Goal: Ask a question: Seek information or help from site administrators or community

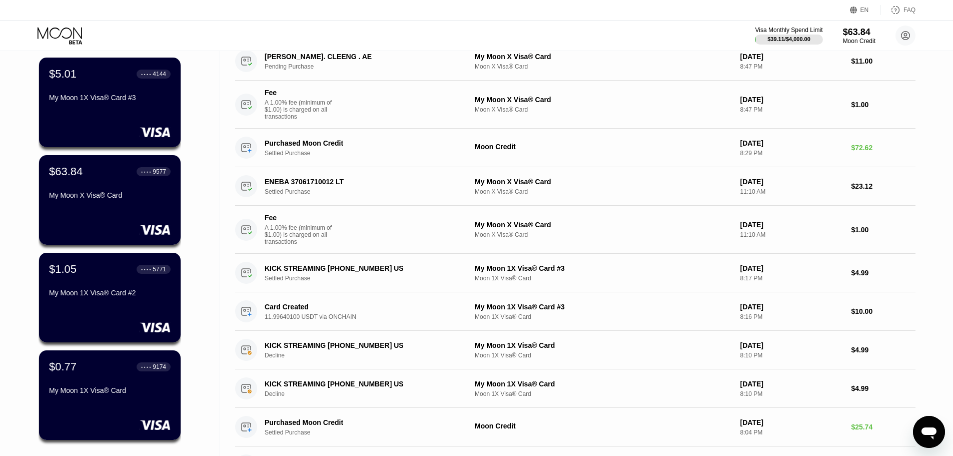
scroll to position [68, 0]
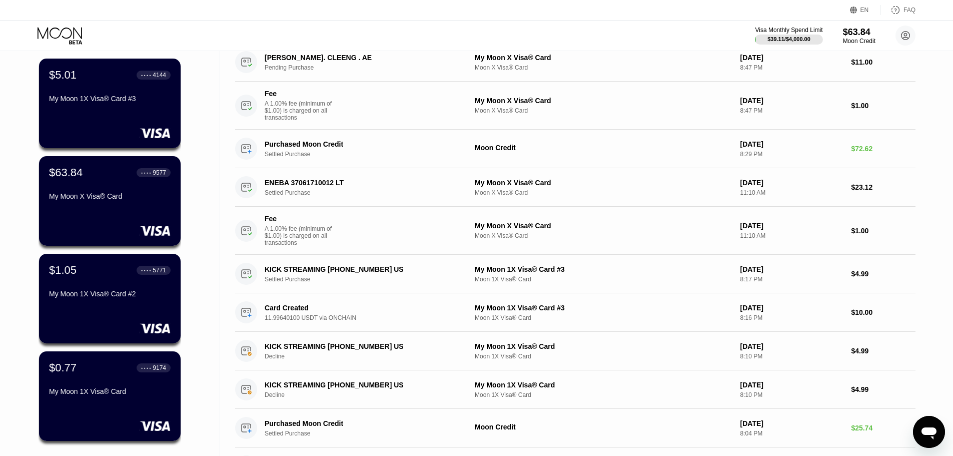
click at [935, 436] on icon "Open messaging window" at bounding box center [929, 432] width 18 height 18
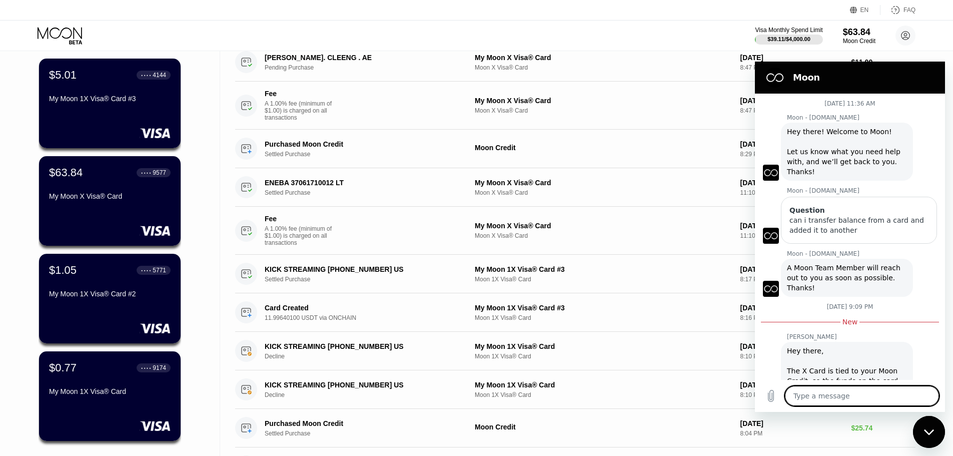
scroll to position [142, 0]
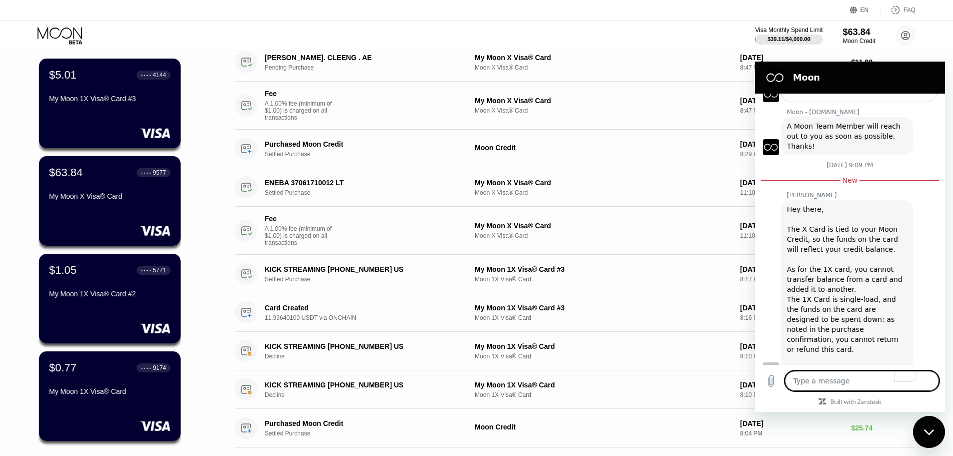
type textarea "H"
type textarea "x"
type textarea "He"
type textarea "x"
type textarea "Hey"
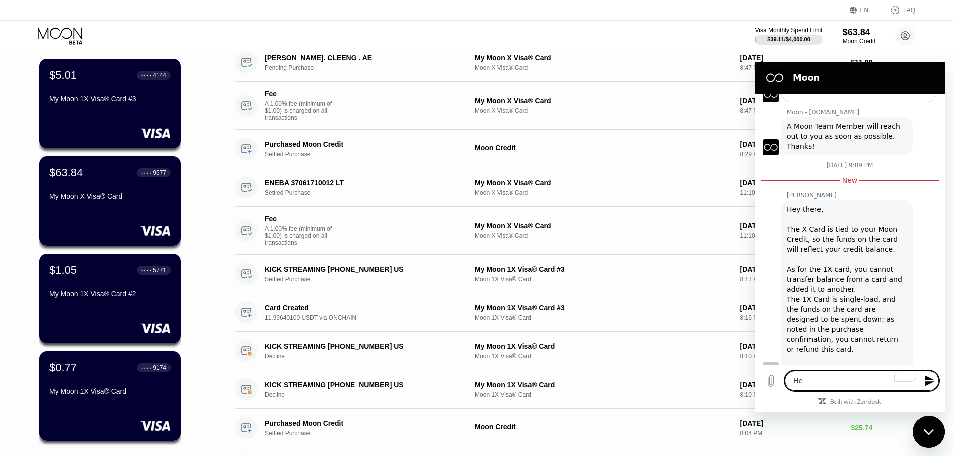
type textarea "x"
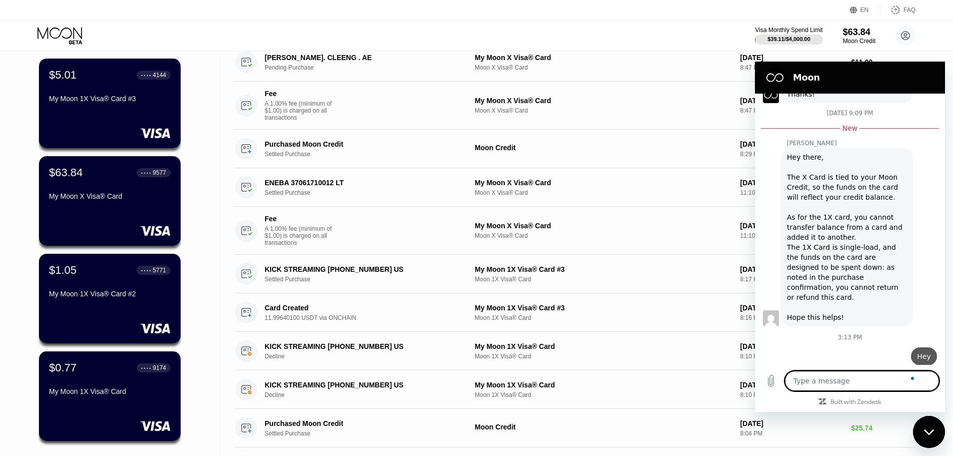
type textarea "x"
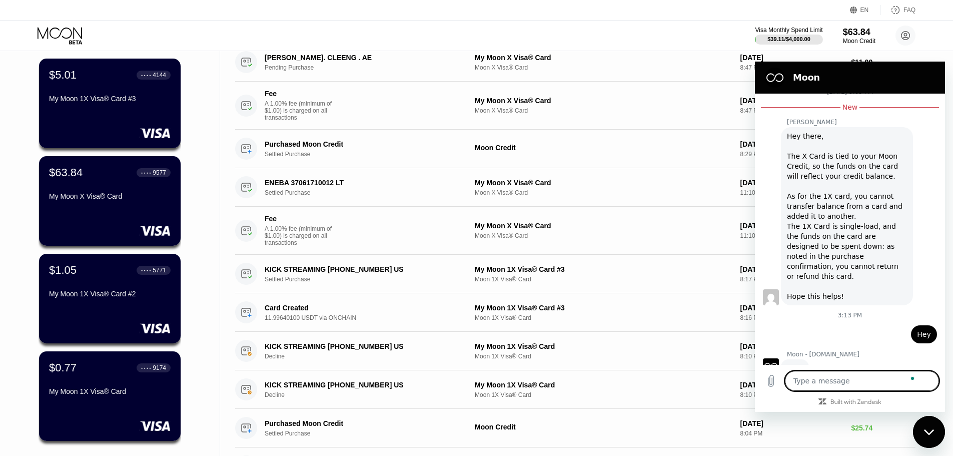
type textarea "I"
type textarea "x"
type textarea "I"
type textarea "x"
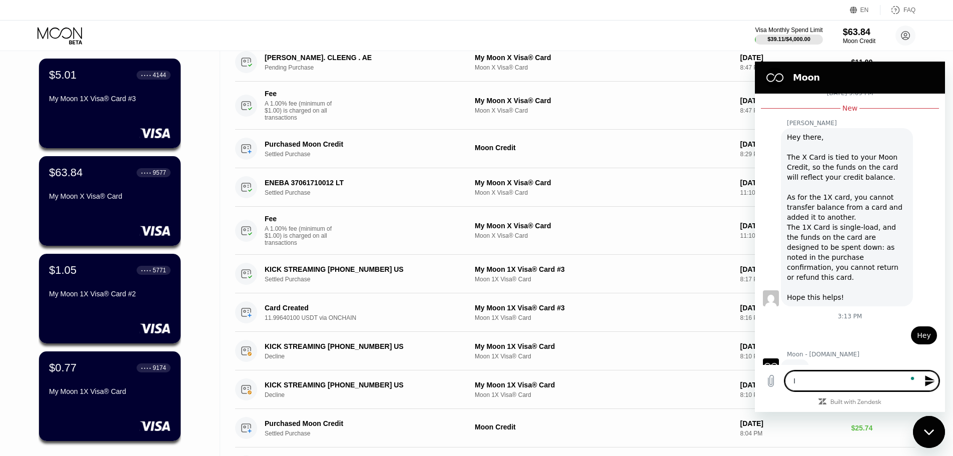
type textarea "I h"
type textarea "x"
type textarea "I ha"
type textarea "x"
type textarea "I hav"
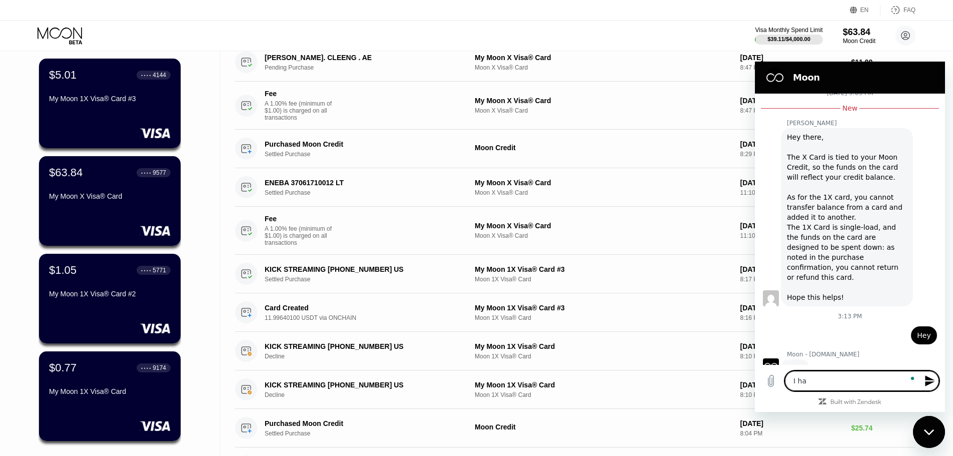
type textarea "x"
type textarea "I have"
type textarea "x"
type textarea "I have"
type textarea "x"
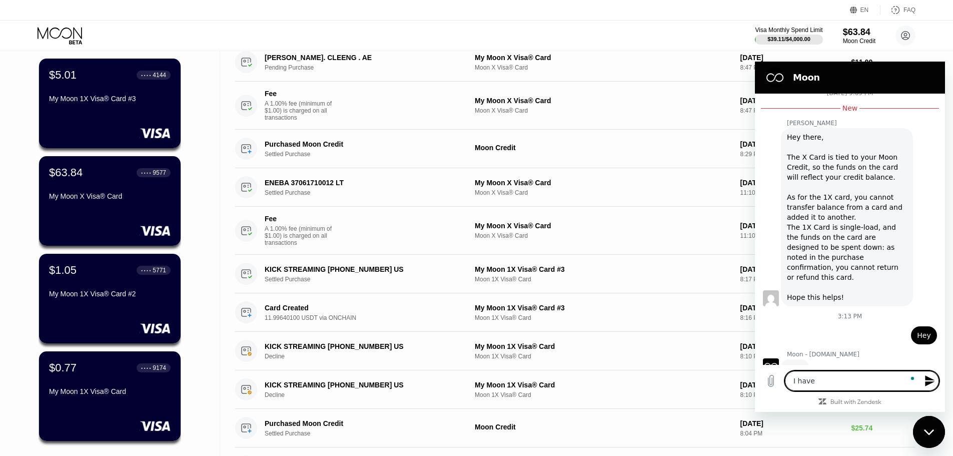
type textarea "I have a"
type textarea "x"
type textarea "I have a"
type textarea "x"
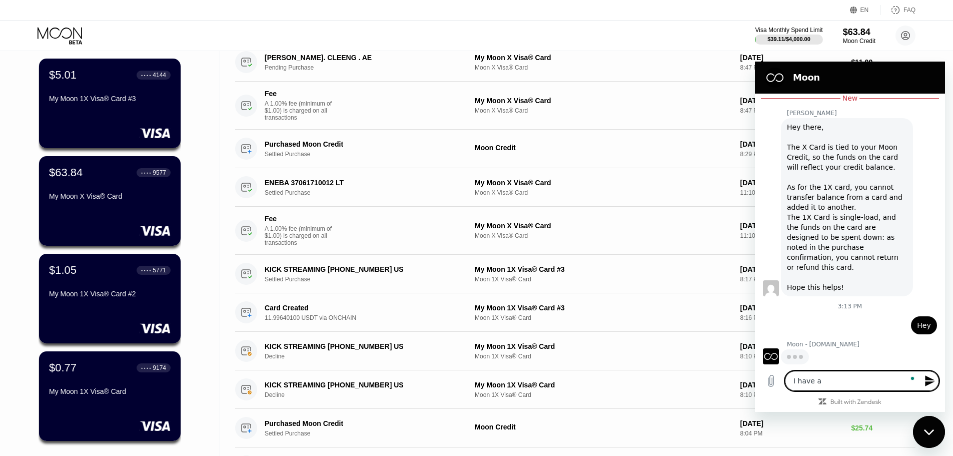
type textarea "I have a q"
type textarea "x"
type textarea "I have a qu"
type textarea "x"
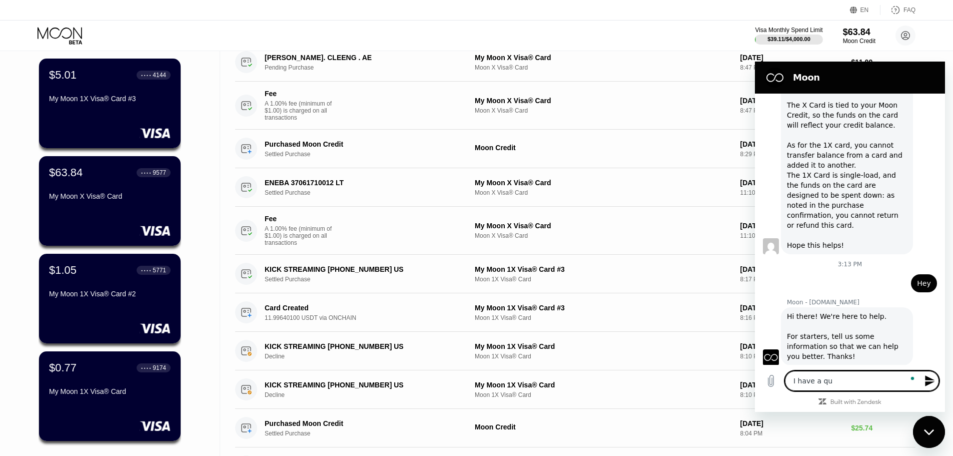
type textarea "I have a que"
type textarea "x"
type textarea "I have a que"
type textarea "x"
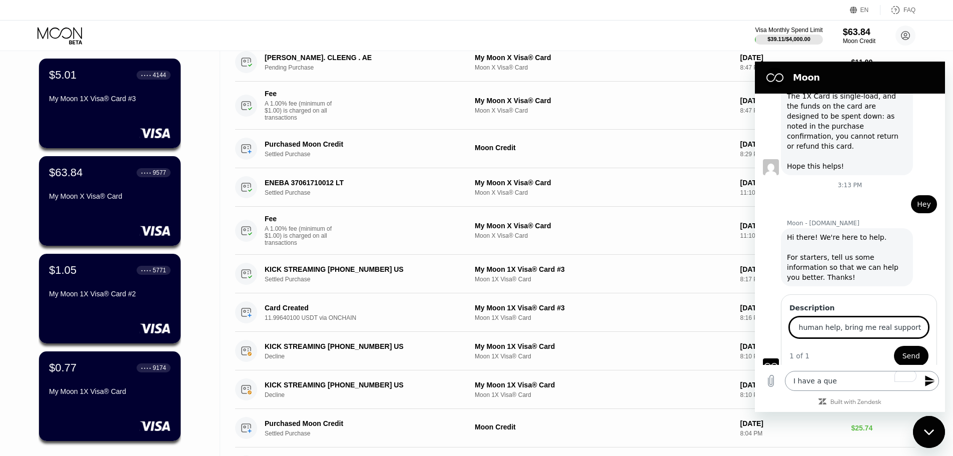
scroll to position [0, 52]
type input "I need actual human help, bring me real support please"
click at [915, 346] on button "Send" at bounding box center [911, 356] width 35 height 20
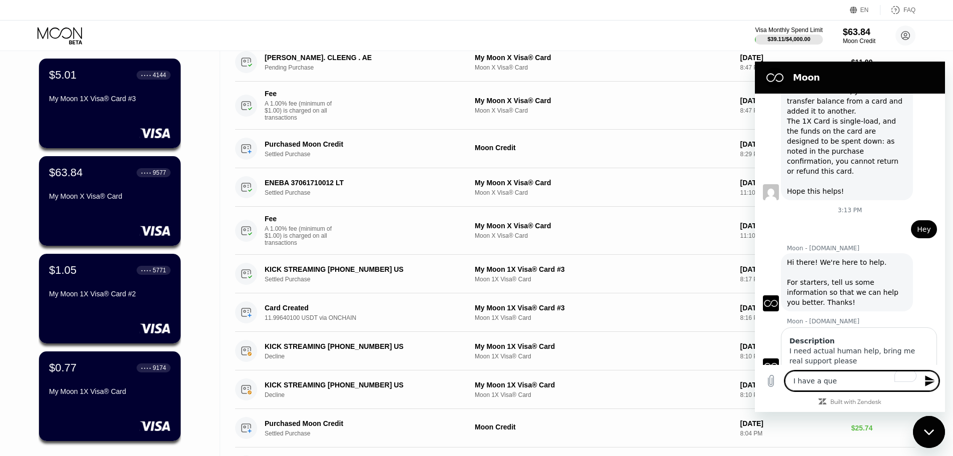
scroll to position [342, 0]
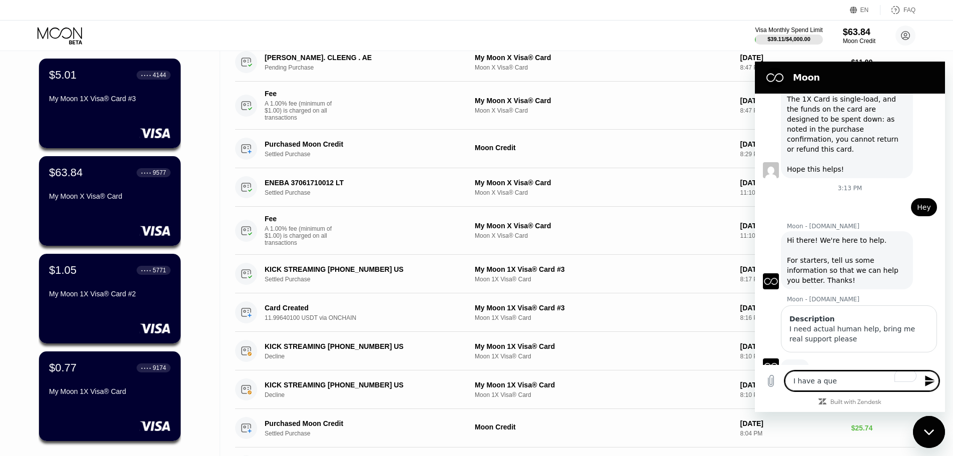
type textarea "x"
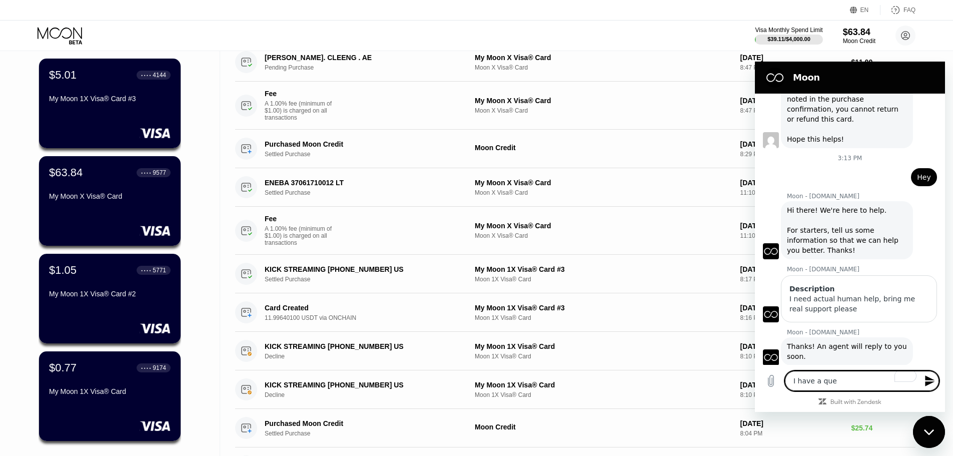
scroll to position [374, 0]
click at [838, 373] on textarea "I have a que" at bounding box center [862, 381] width 154 height 20
type textarea "x"
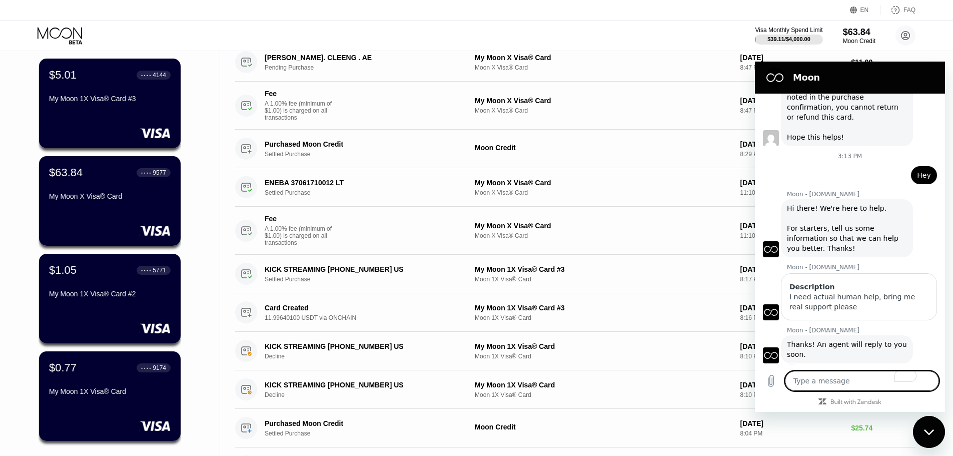
click at [216, 168] on div "Cards New Card Active $5.01 ● ● ● ● 4144 My Moon 1X Visa® Card #3 $63.84 ● ● ● …" at bounding box center [110, 300] width 220 height 634
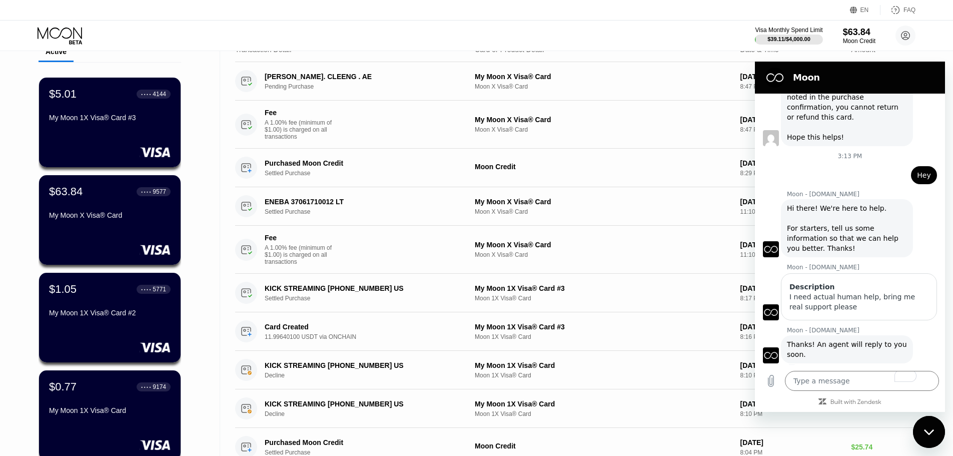
scroll to position [0, 0]
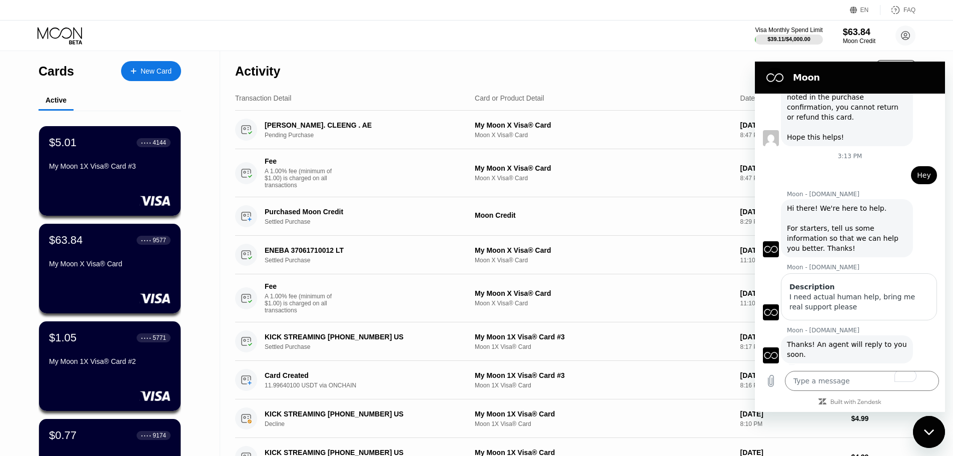
click at [294, 22] on div "Visa Monthly Spend Limit $39.11 / $4,000.00 $63.84 Moon Credit alae.bus@gmail.c…" at bounding box center [476, 36] width 953 height 30
click at [164, 69] on div "New Card" at bounding box center [156, 71] width 31 height 9
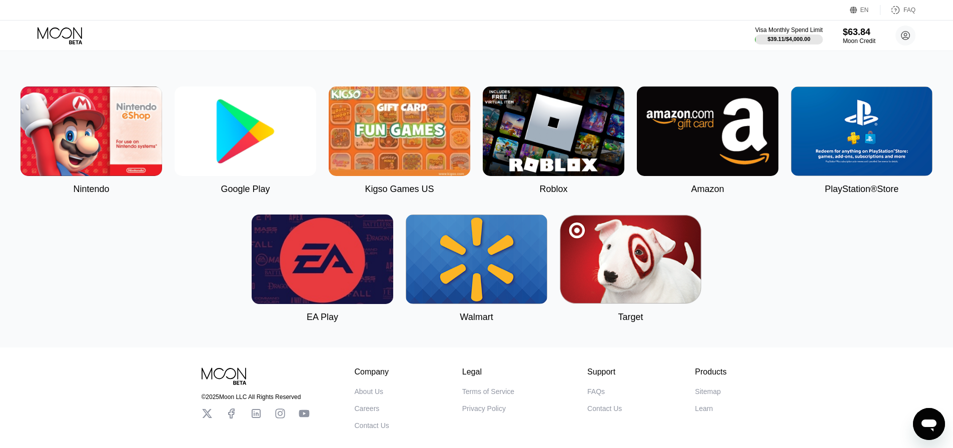
scroll to position [150, 0]
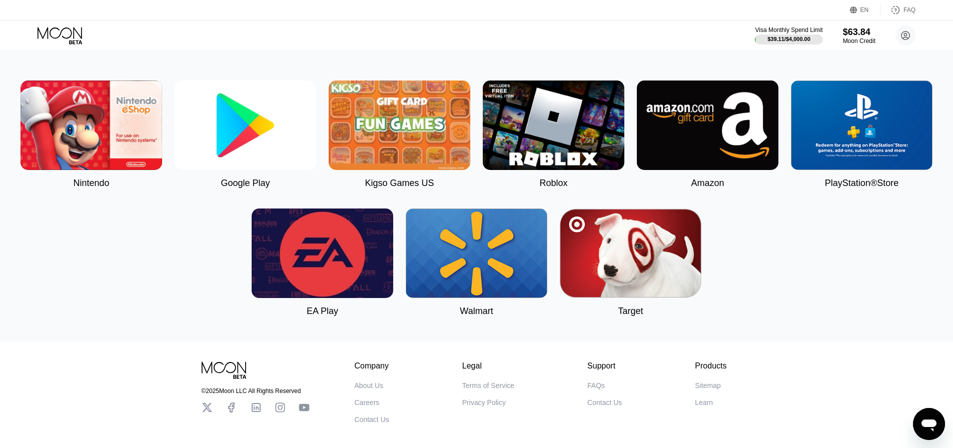
click at [334, 287] on img at bounding box center [323, 254] width 142 height 90
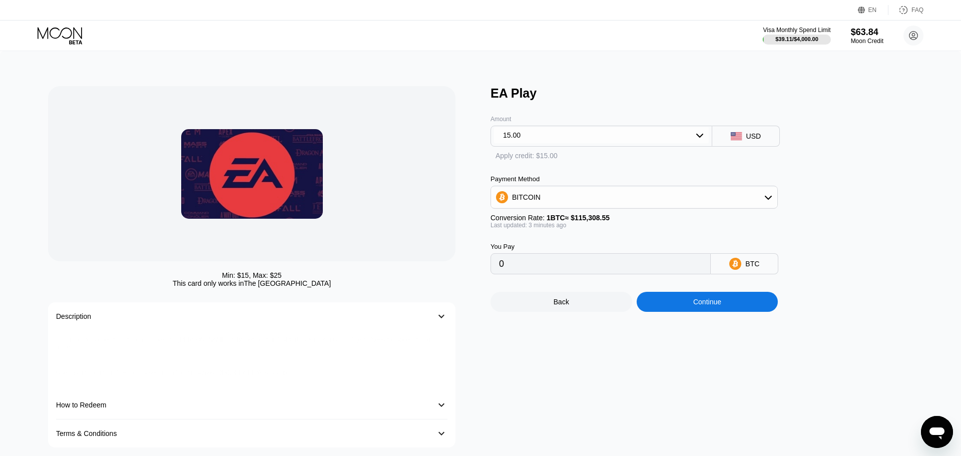
type input "0.00013009"
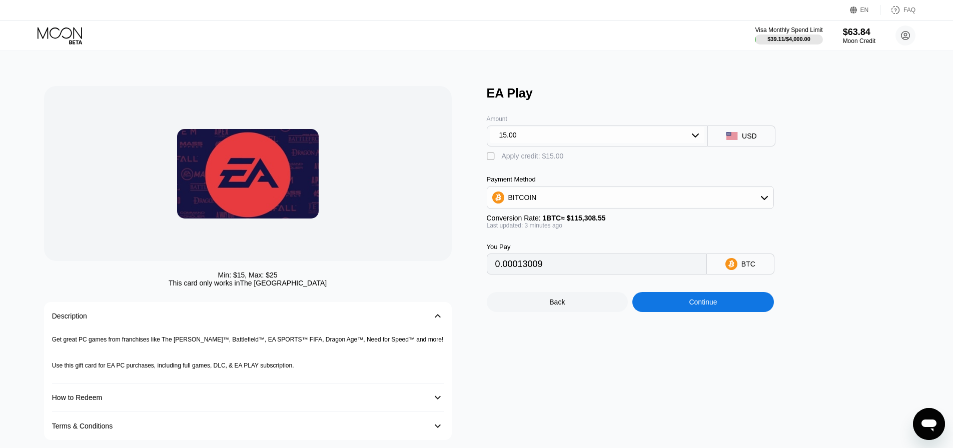
drag, startPoint x: 209, startPoint y: 277, endPoint x: 203, endPoint y: 277, distance: 6.5
click at [204, 277] on div "Min: $ 15 , Max: $ 25 This card only works in The United States" at bounding box center [248, 279] width 408 height 16
click at [192, 276] on div "Min: $ 15 , Max: $ 25 This card only works in The United States" at bounding box center [248, 279] width 408 height 16
click at [74, 31] on icon at bounding box center [60, 33] width 45 height 12
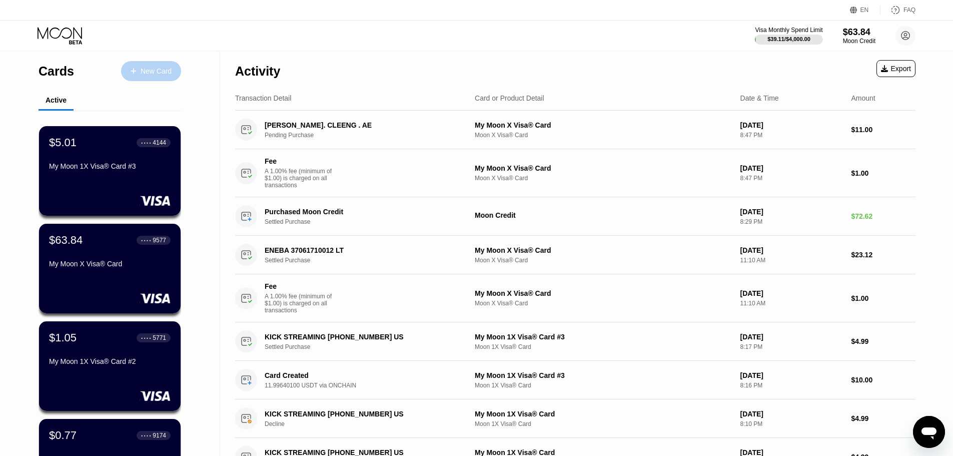
click at [152, 68] on div "New Card" at bounding box center [156, 71] width 31 height 9
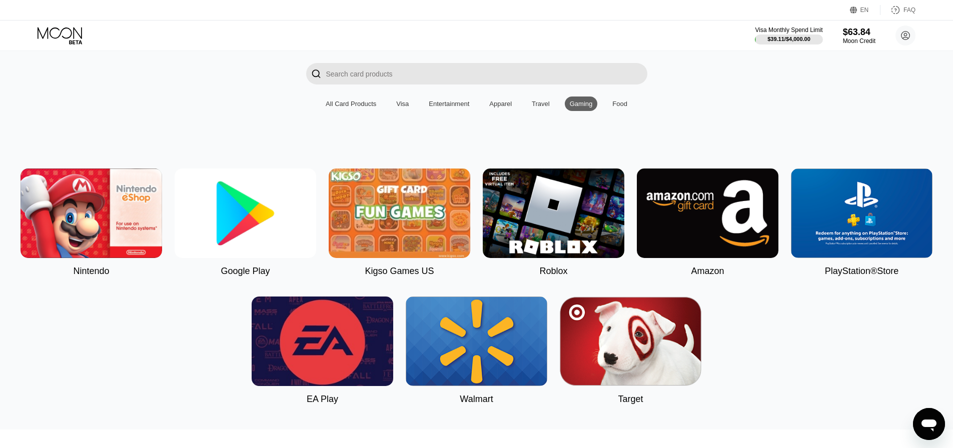
scroll to position [55, 0]
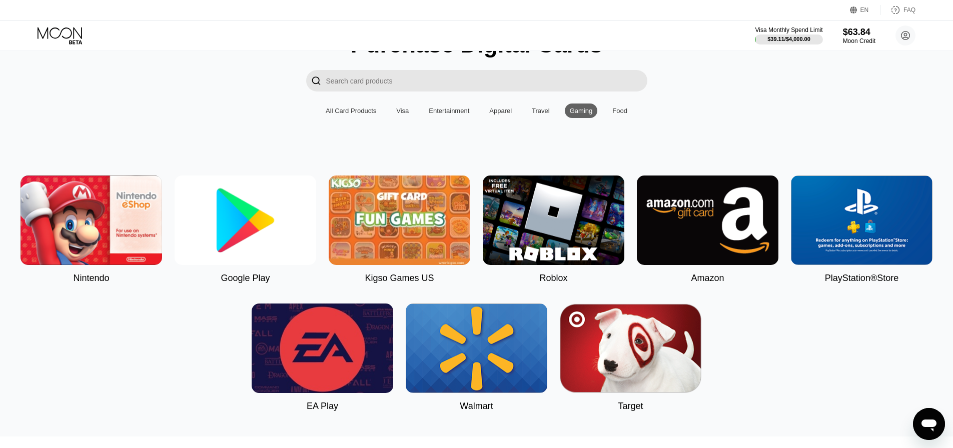
click at [399, 115] on div "Visa" at bounding box center [402, 111] width 13 height 8
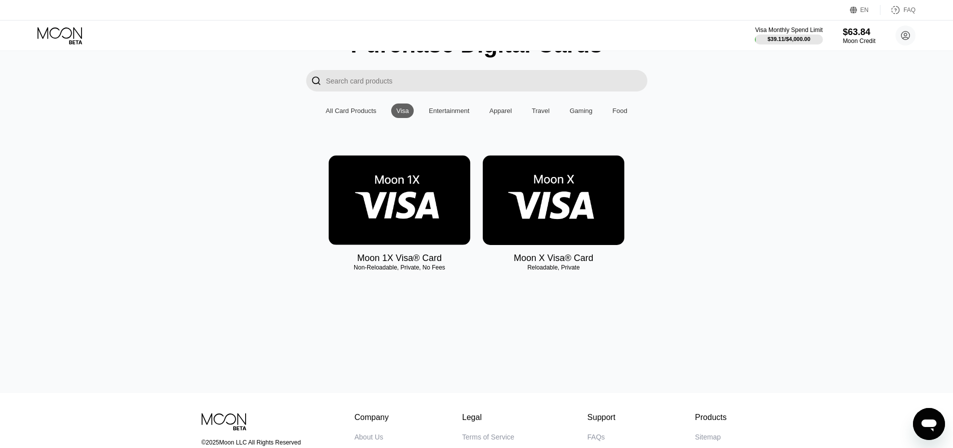
click at [618, 115] on div "Food" at bounding box center [619, 111] width 15 height 8
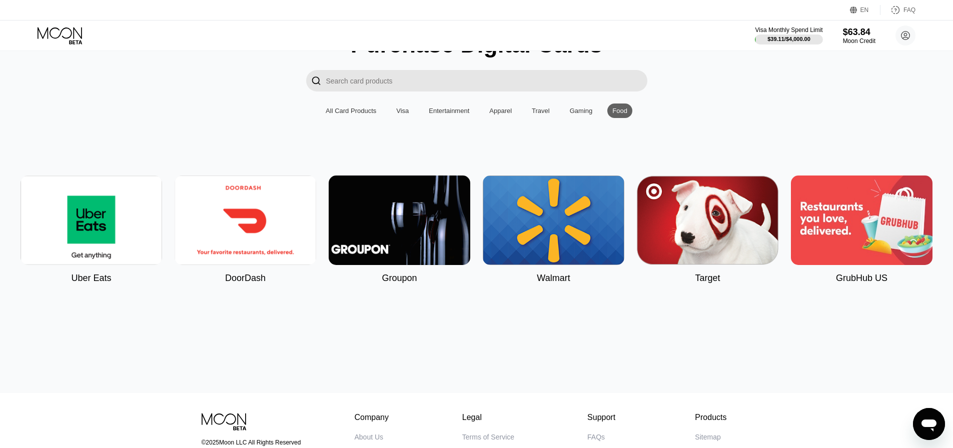
click at [584, 115] on div "Gaming" at bounding box center [581, 111] width 23 height 8
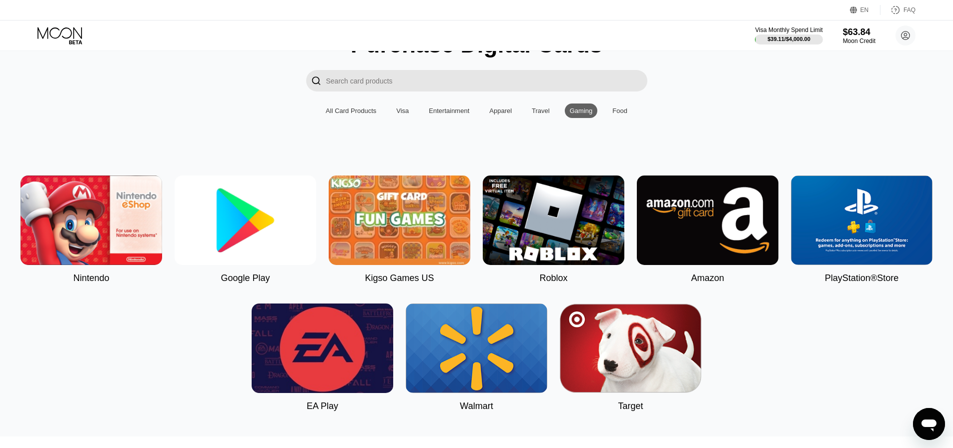
click at [244, 249] on img at bounding box center [246, 221] width 142 height 90
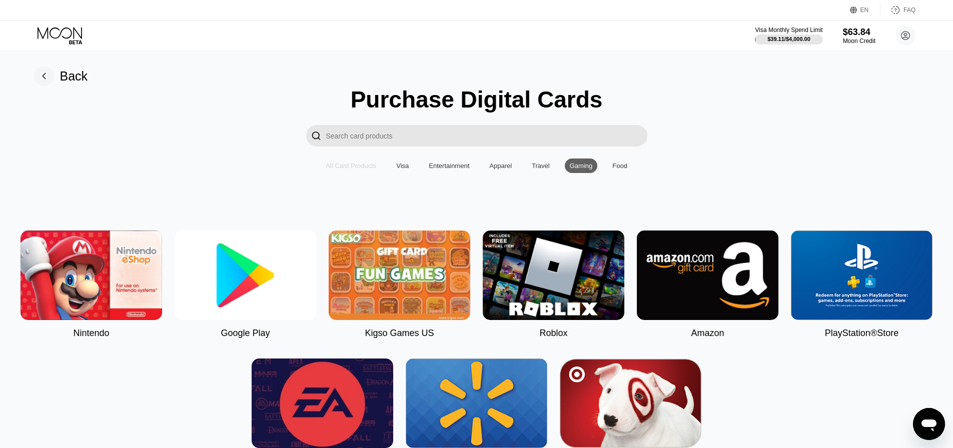
click at [335, 170] on div "All Card Products" at bounding box center [351, 166] width 51 height 8
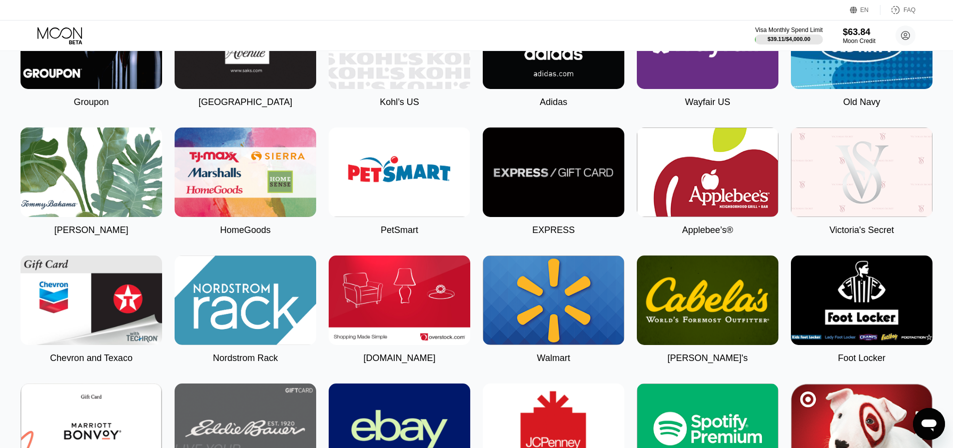
scroll to position [1751, 0]
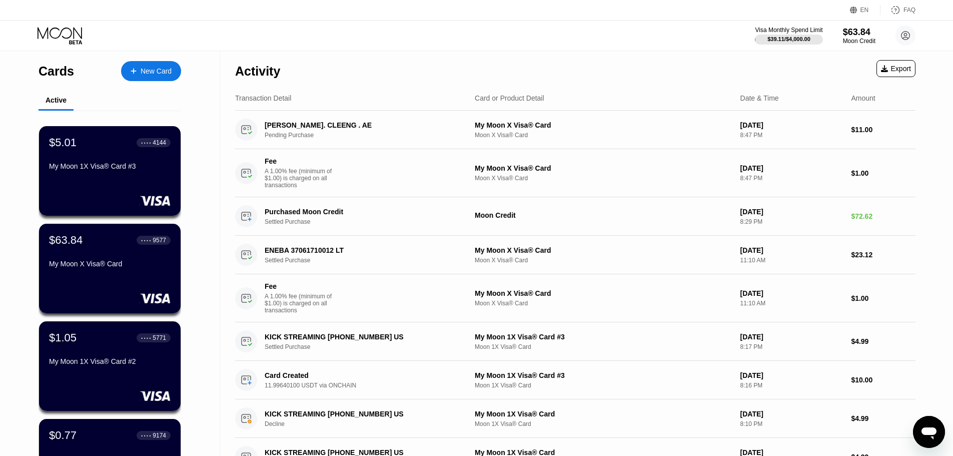
click at [925, 420] on div "Open messaging window" at bounding box center [929, 432] width 30 height 30
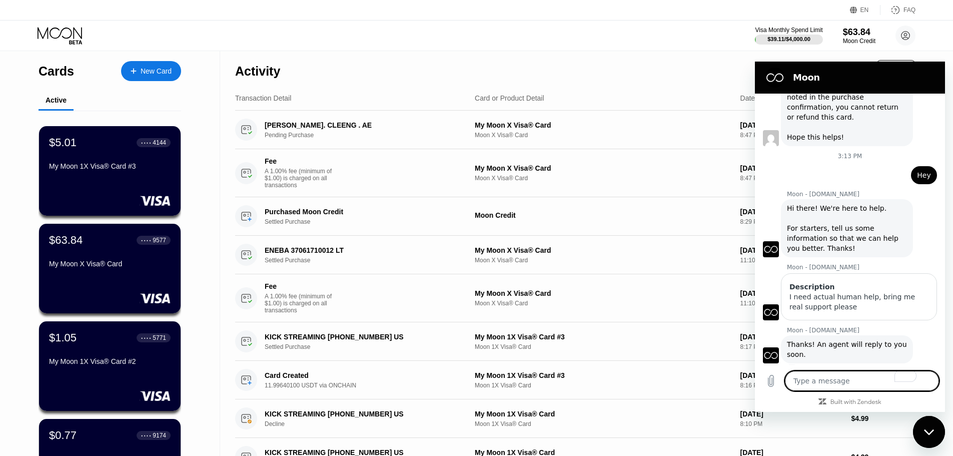
click at [406, 73] on div "Activity Export" at bounding box center [575, 68] width 681 height 35
drag, startPoint x: 929, startPoint y: 431, endPoint x: 1799, endPoint y: 781, distance: 937.4
click at [929, 431] on icon "Close messaging window" at bounding box center [929, 432] width 11 height 7
type textarea "x"
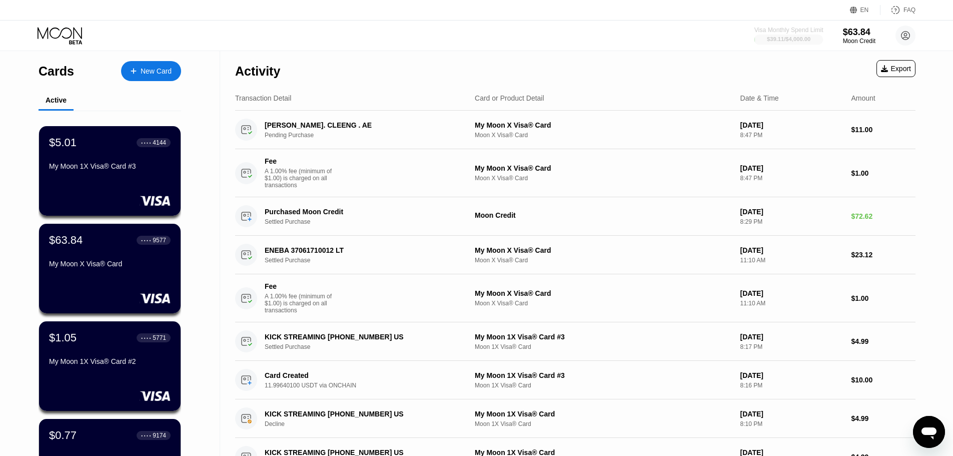
click at [773, 39] on div "$39.11 / $4,000.00" at bounding box center [789, 39] width 44 height 6
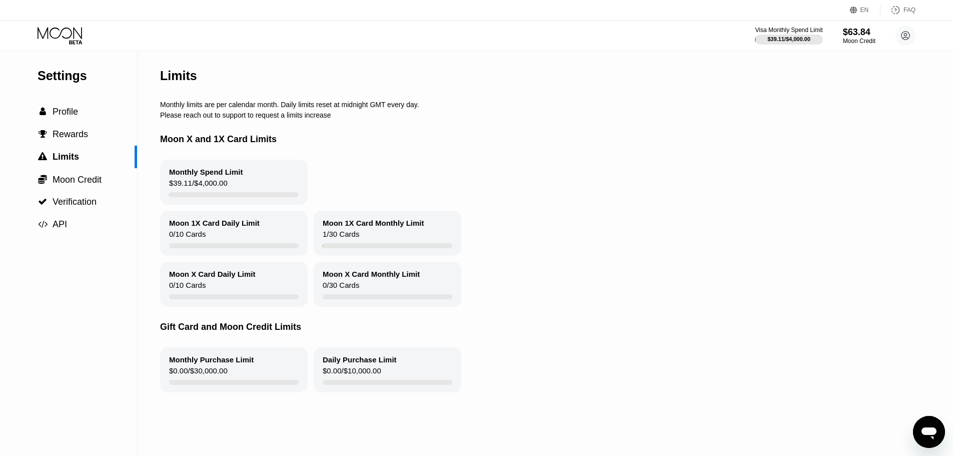
click at [68, 23] on div "Visa Monthly Spend Limit $39.11 / $4,000.00 $63.84 Moon Credit alae.bus@gmail.c…" at bounding box center [476, 36] width 953 height 30
click at [66, 35] on icon at bounding box center [61, 36] width 47 height 18
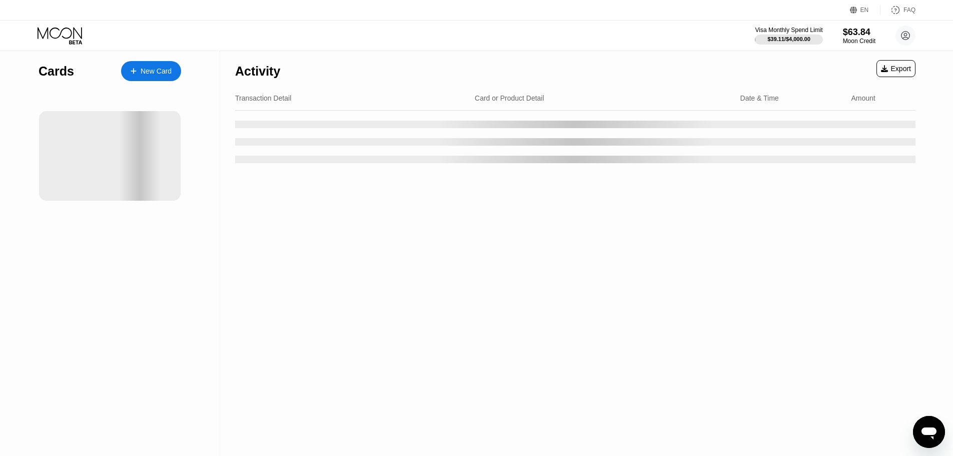
click at [924, 434] on icon "Open messaging window" at bounding box center [929, 433] width 15 height 12
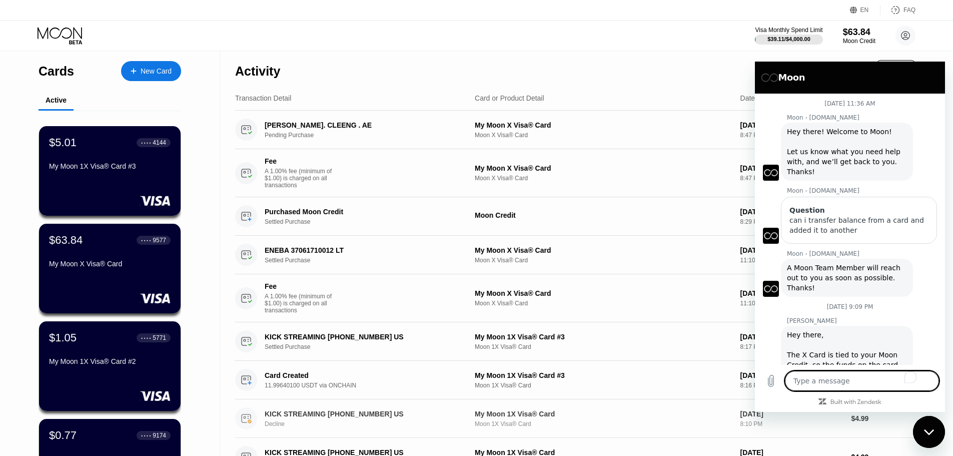
scroll to position [343, 0]
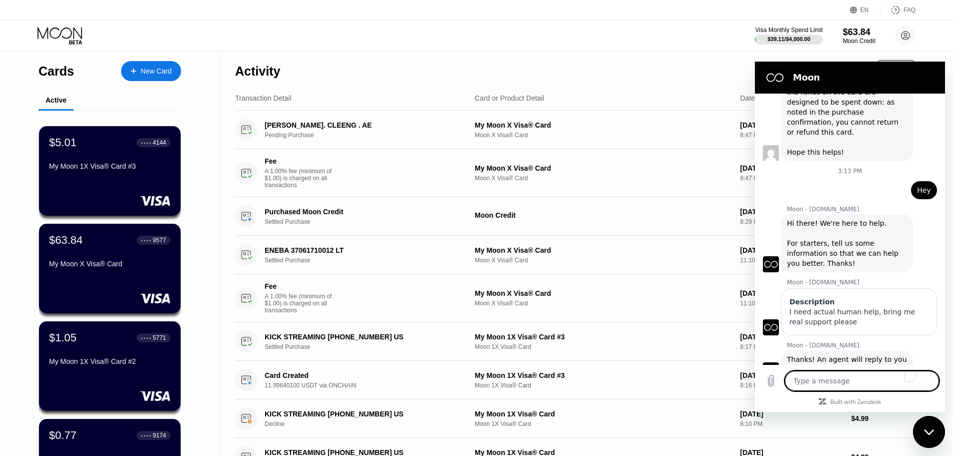
click at [841, 382] on textarea "To enrich screen reader interactions, please activate Accessibility in Grammarl…" at bounding box center [862, 381] width 154 height 20
type textarea "h"
type textarea "x"
type textarea "he"
type textarea "x"
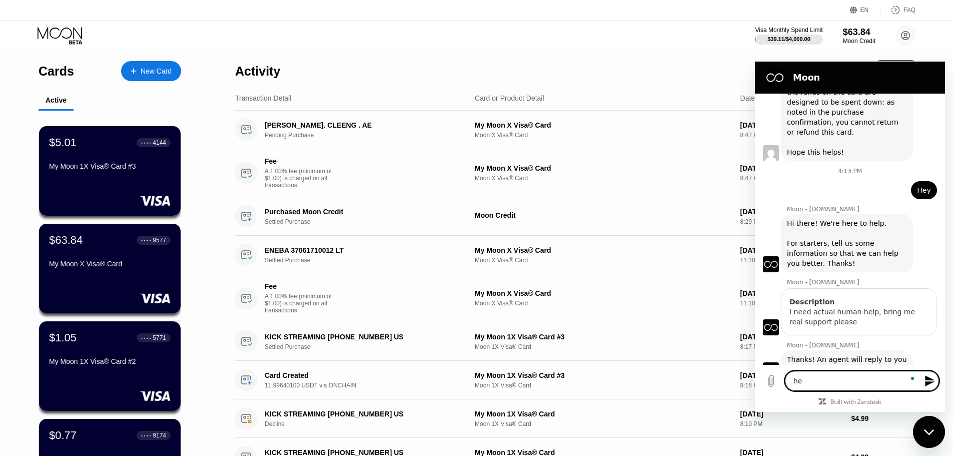
type textarea "hel"
type textarea "x"
type textarea "hell"
type textarea "x"
type textarea "hello"
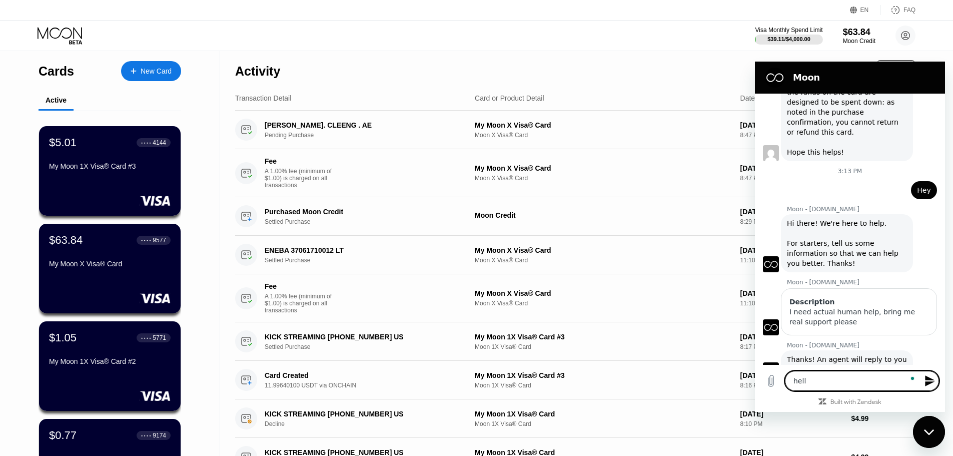
type textarea "x"
type textarea "hello?"
type textarea "x"
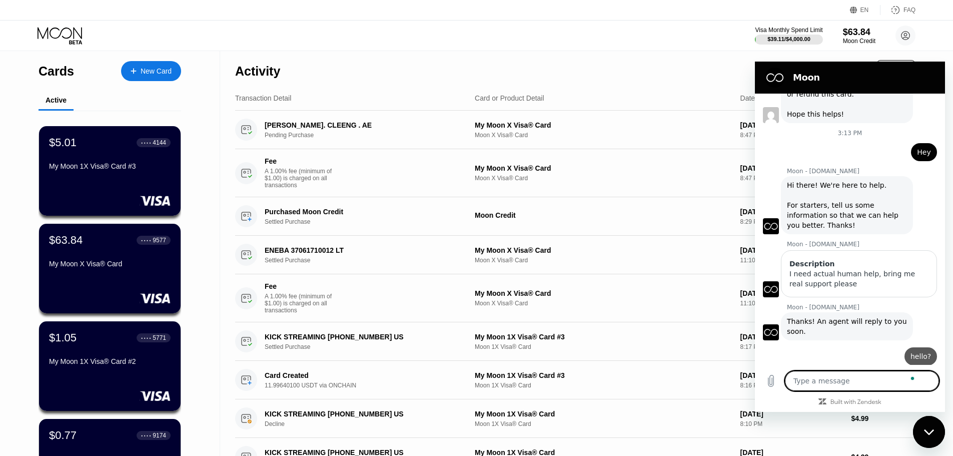
type textarea "x"
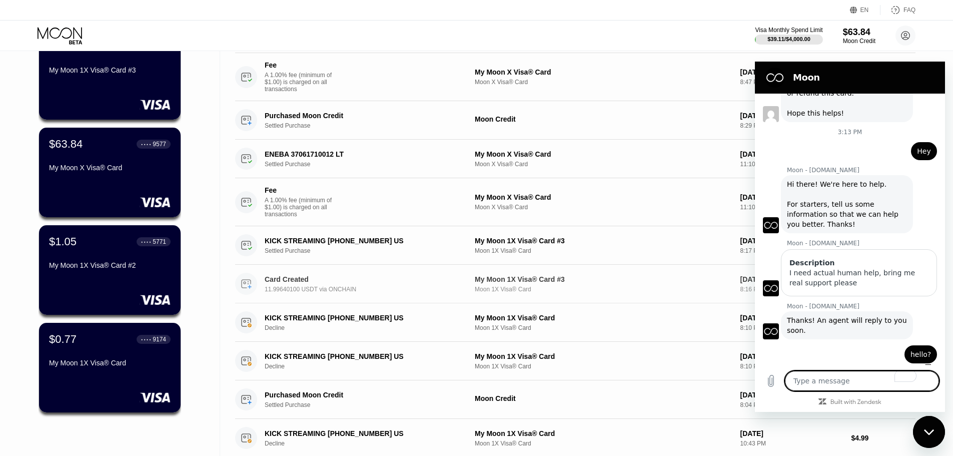
scroll to position [100, 0]
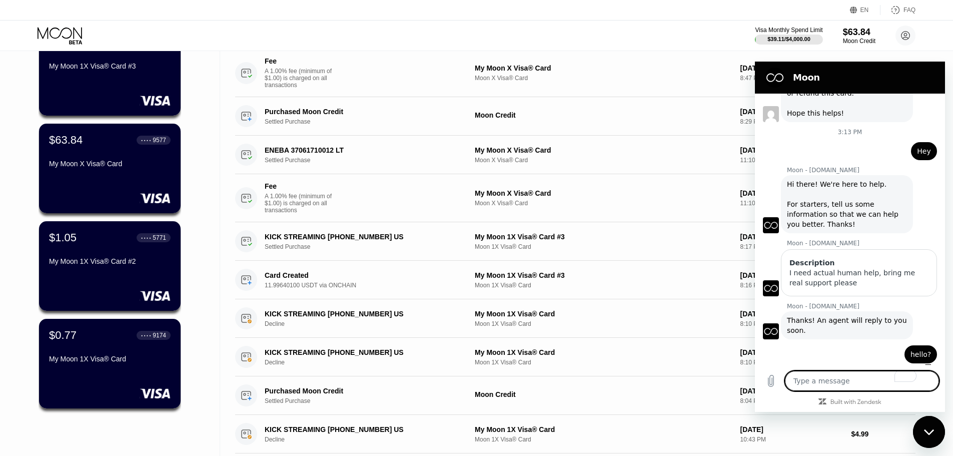
click at [864, 382] on textarea "To enrich screen reader interactions, please activate Accessibility in Grammarl…" at bounding box center [862, 381] width 154 height 20
type textarea "w"
type textarea "x"
type textarea "wh"
type textarea "x"
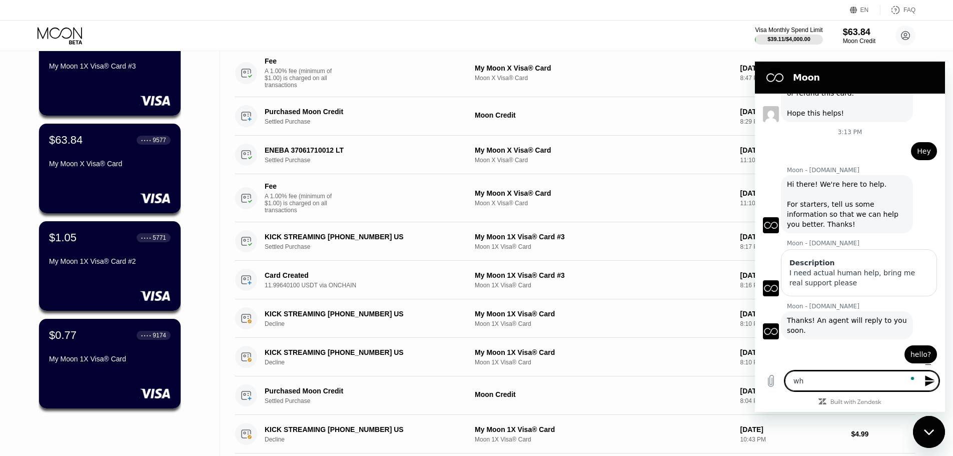
type textarea "whe"
type textarea "x"
type textarea "when"
type textarea "x"
type textarea "whene"
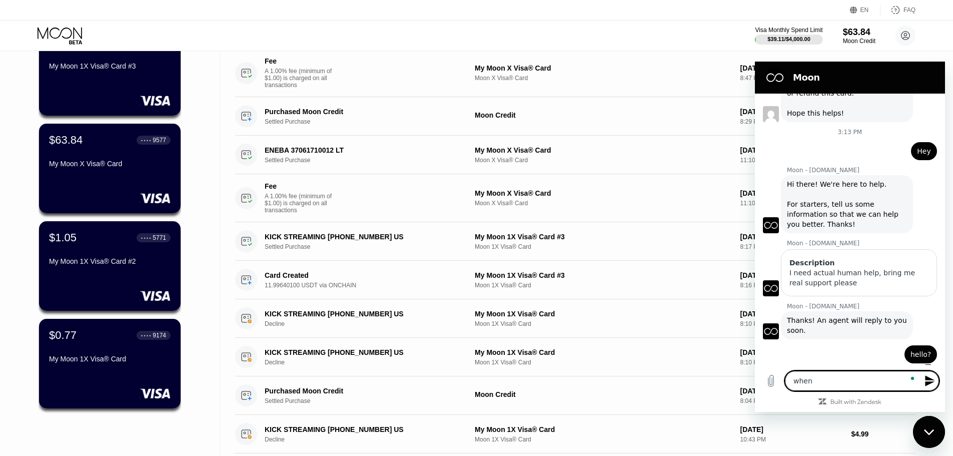
type textarea "x"
type textarea "whenev"
type textarea "x"
type textarea "wheneve"
type textarea "x"
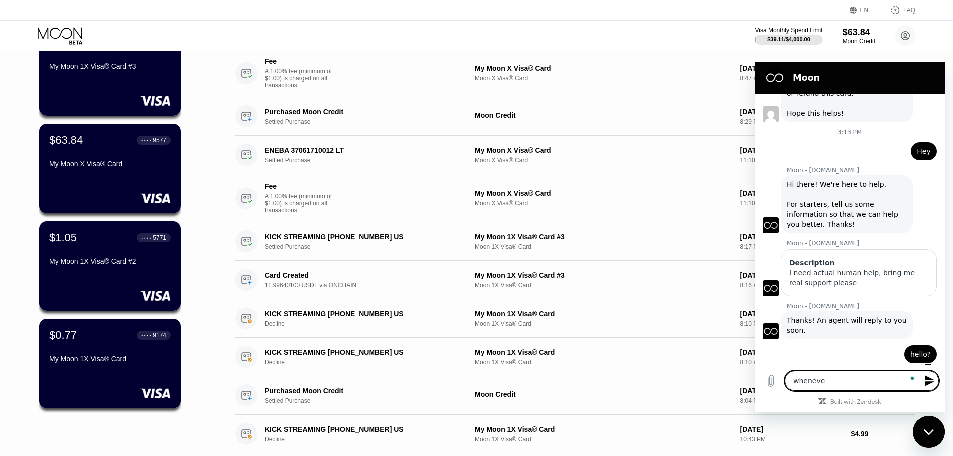
type textarea "whenever"
type textarea "x"
type textarea "whenever"
type textarea "x"
type textarea "whenever y"
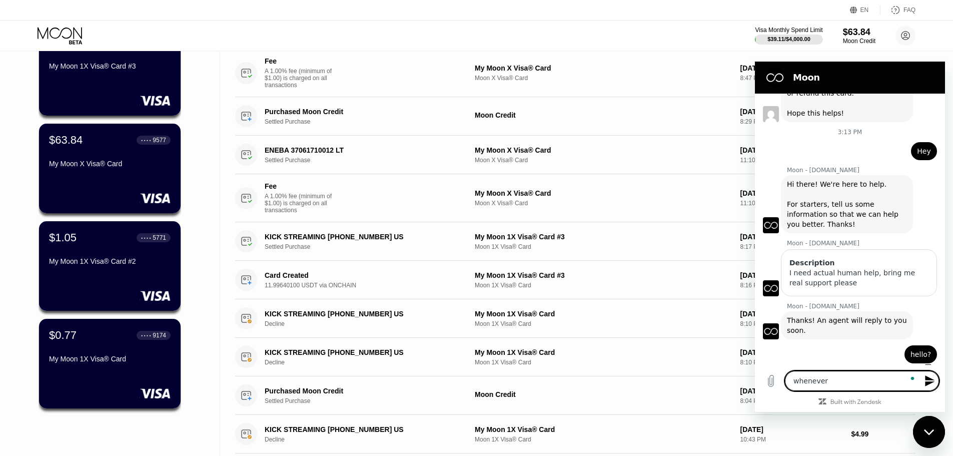
type textarea "x"
type textarea "whenever"
type textarea "x"
type textarea "whenever a"
type textarea "x"
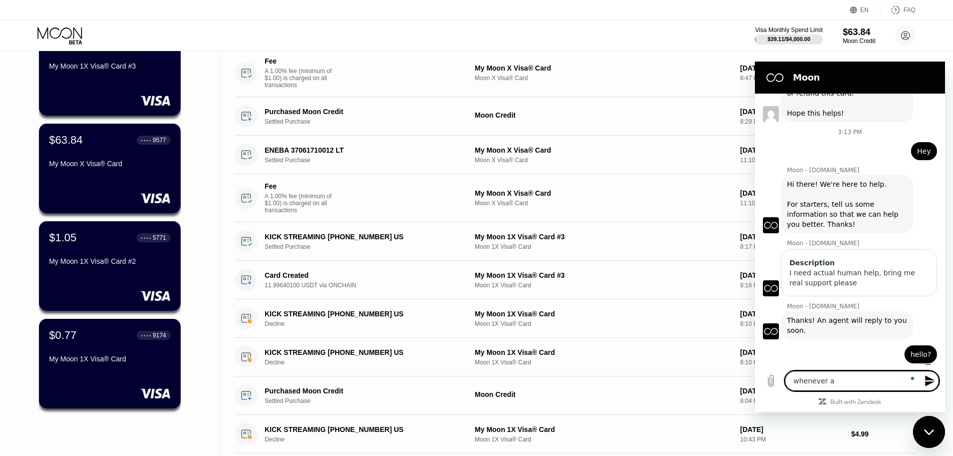
type textarea "whenever a"
type textarea "x"
type textarea "whenever a s"
type textarea "x"
type textarea "whenever a su"
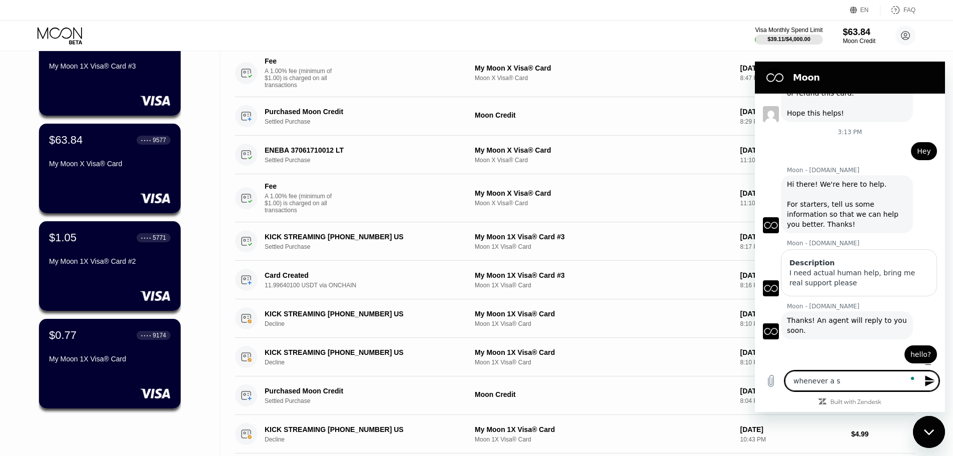
type textarea "x"
type textarea "whenever a sup"
type textarea "x"
type textarea "whenever a supp"
type textarea "x"
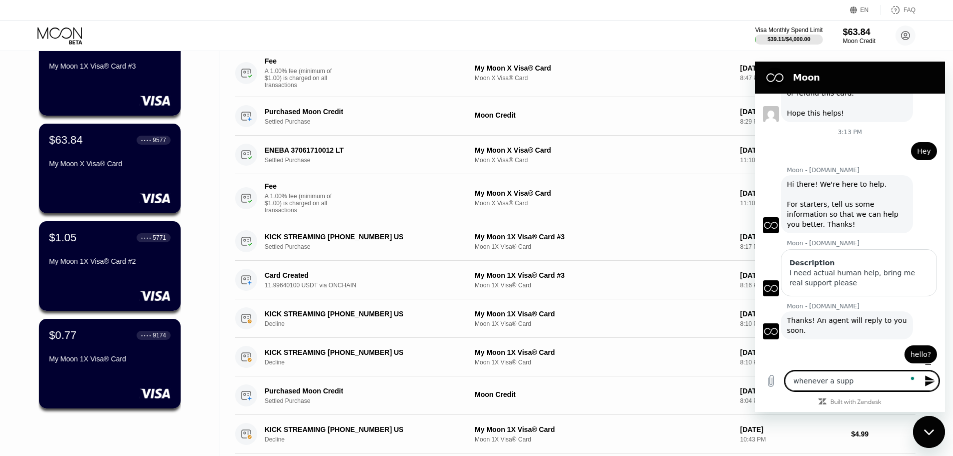
type textarea "whenever a suppo"
type textarea "x"
type textarea "whenever a suppor"
type textarea "x"
type textarea "whenever a support"
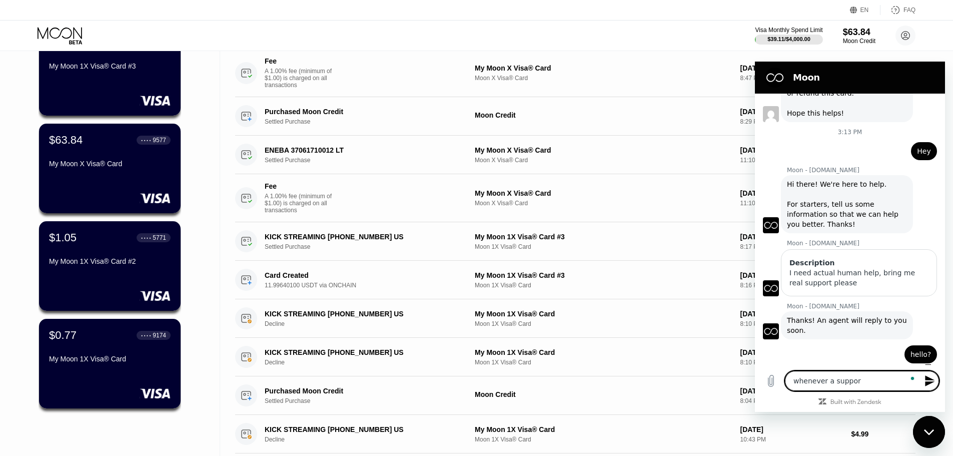
type textarea "x"
type textarea "whenever a support"
type textarea "x"
type textarea "whenever a support a"
type textarea "x"
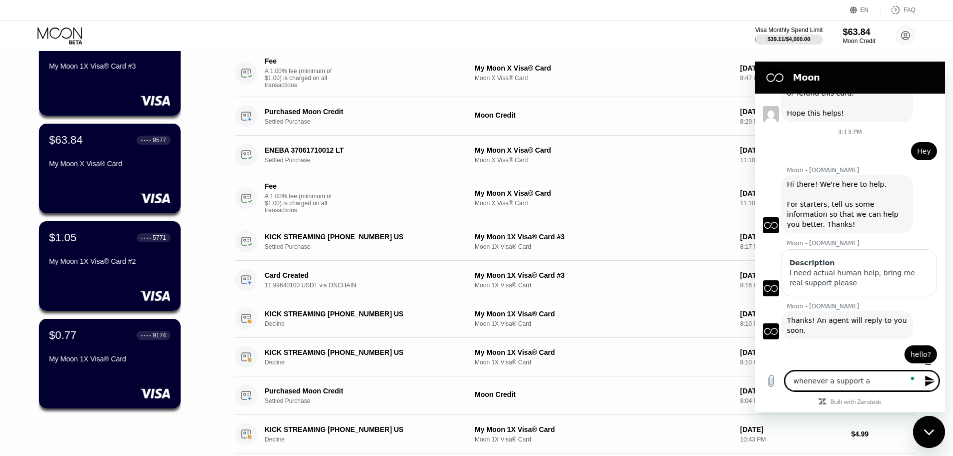
type textarea "whenever a support ag"
type textarea "x"
type textarea "whenever a support age"
type textarea "x"
type textarea "whenever a support agen"
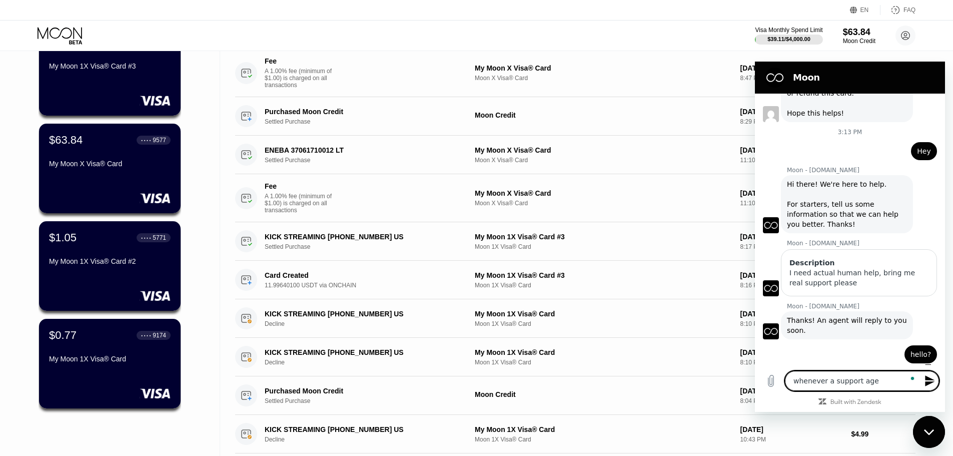
type textarea "x"
type textarea "whenever a support agent"
type textarea "x"
type textarea "whenever a support agent"
type textarea "x"
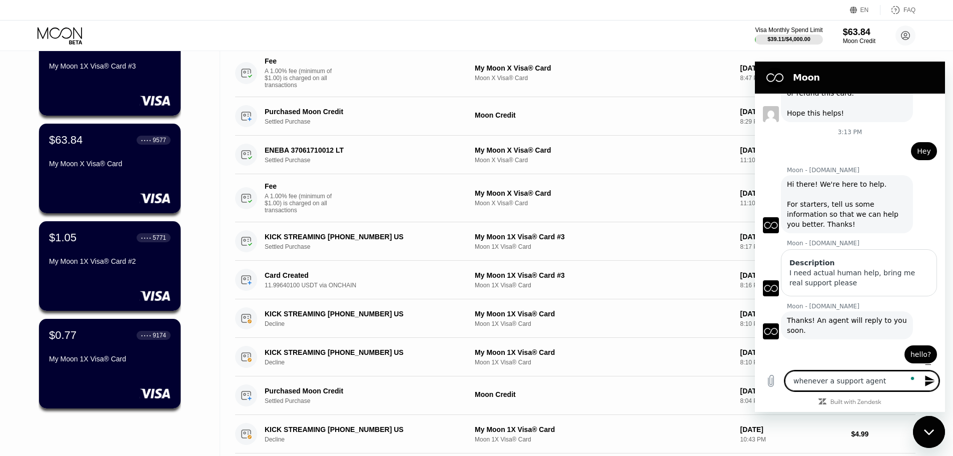
type textarea "whenever a support agent i"
type textarea "x"
type textarea "whenever a support agent is"
type textarea "x"
type textarea "whenever a support agent is"
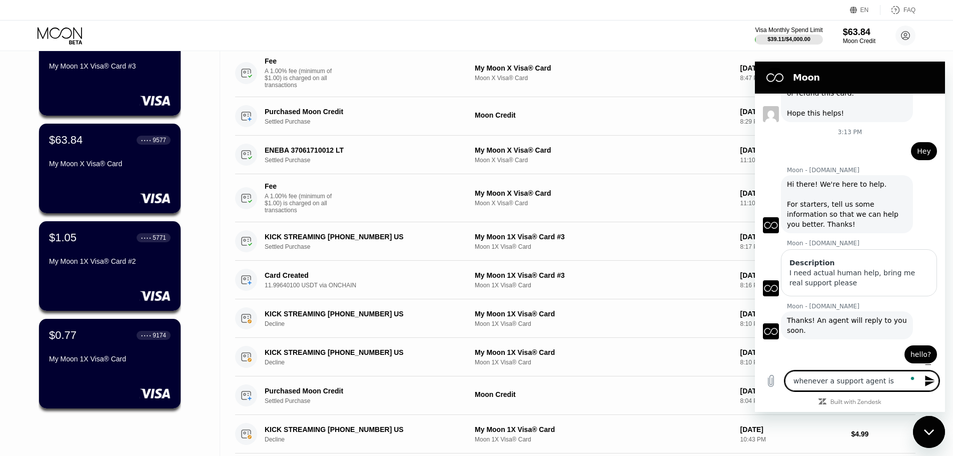
type textarea "x"
type textarea "whenever a support agent is h"
type textarea "x"
type textarea "whenever a support agent is he"
type textarea "x"
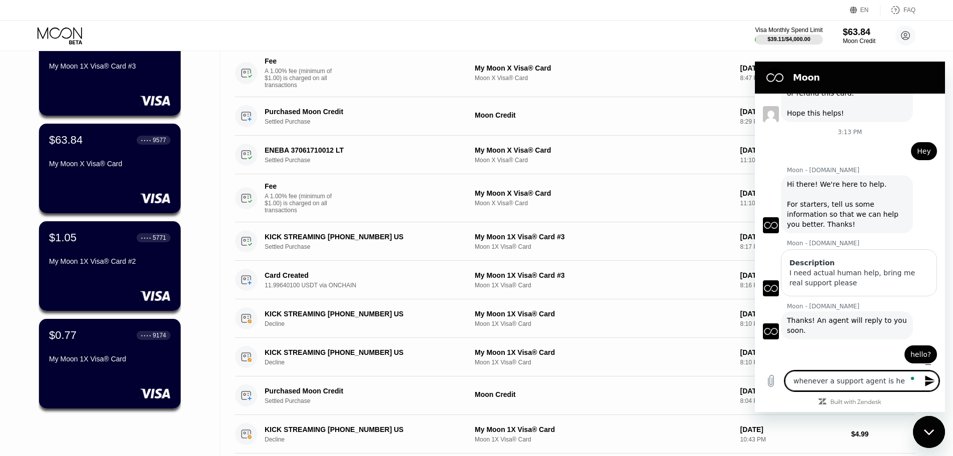
type textarea "whenever a support agent is her"
type textarea "x"
type textarea "whenever a support agent is here"
type textarea "x"
type textarea "whenever a support agent is here"
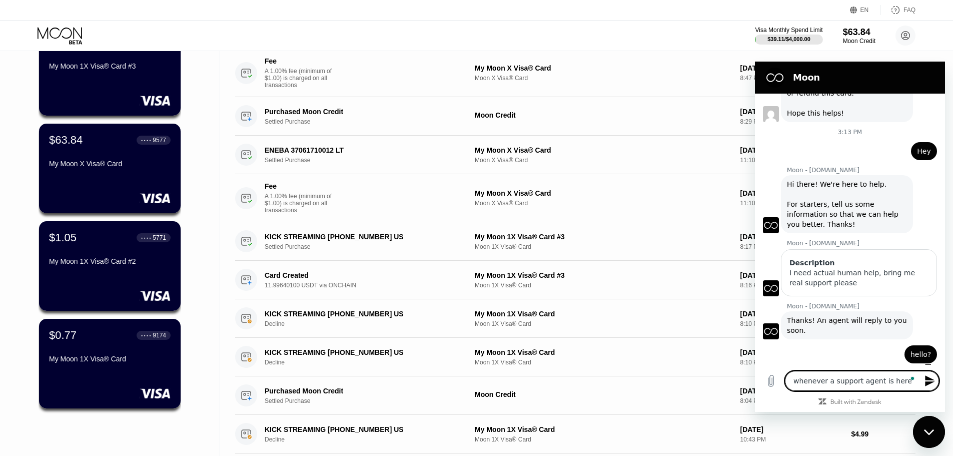
type textarea "x"
type textarea "whenever a support agent is here h"
type textarea "x"
type textarea "whenever a support agent is here"
type textarea "x"
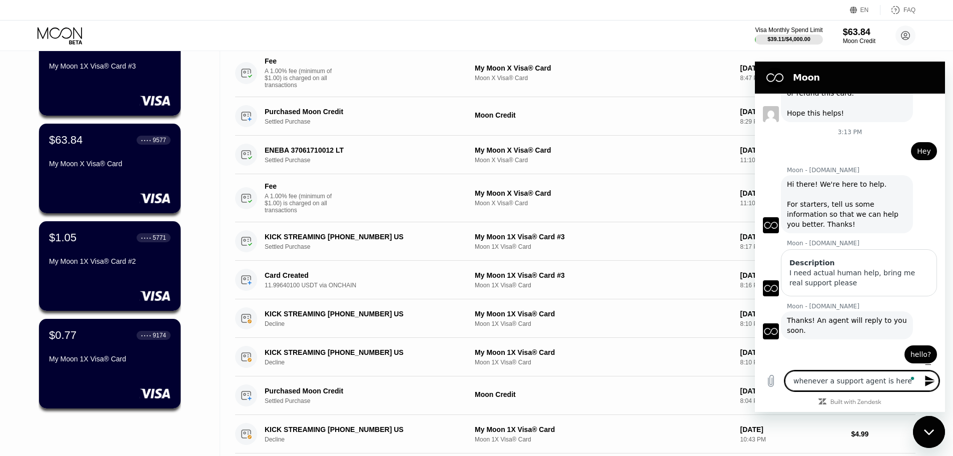
type textarea "whenever a support agent is here"
type textarea "x"
type textarea "whenever a support agent is here,"
type textarea "x"
type textarea "whenever a support agent is here,"
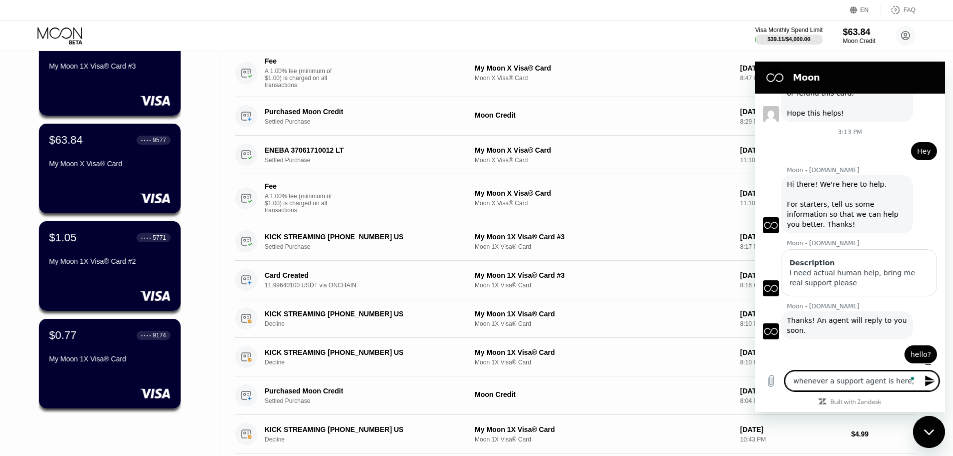
type textarea "x"
type textarea "whenever a support agent is here, t"
type textarea "x"
type textarea "whenever a support agent is here, th"
type textarea "x"
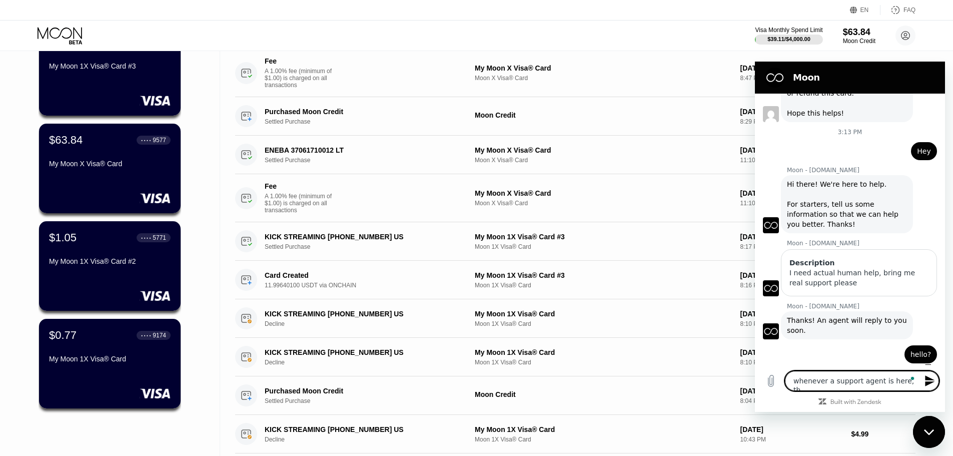
type textarea "whenever a support agent is here, thi"
type textarea "x"
type textarea "whenever a support agent is here, this"
type textarea "x"
type textarea "whenever a support agent is here, this"
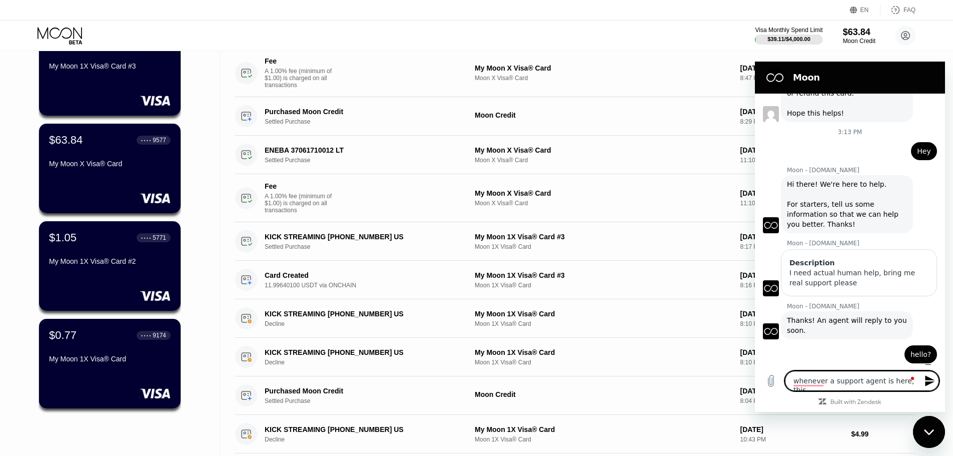
type textarea "x"
type textarea "whenever a support agent is here, this i"
type textarea "x"
type textarea "whenever a support agent is here, this is"
type textarea "x"
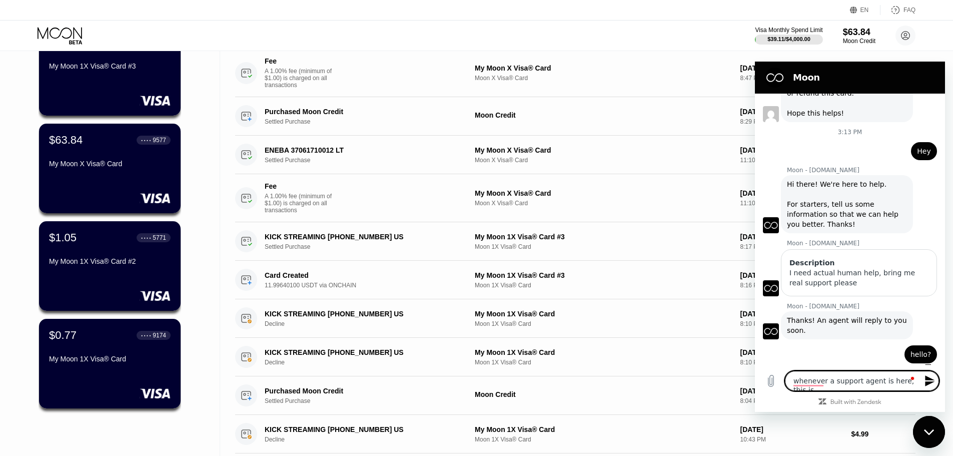
type textarea "whenever a support agent is here, this is"
type textarea "x"
type textarea "whenever a support agent is here, this is w"
type textarea "x"
type textarea "whenever a support agent is here, this is wh"
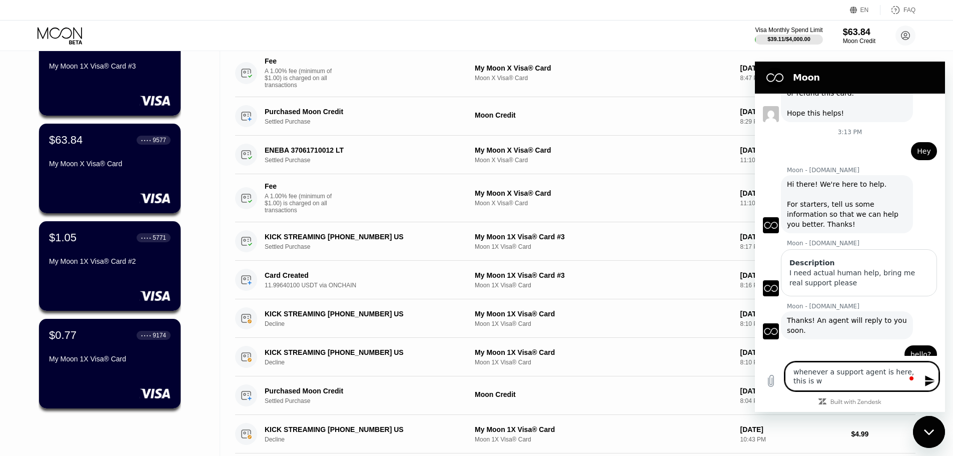
type textarea "x"
type textarea "whenever a support agent is here, this is wha"
type textarea "x"
type textarea "whenever a support agent is here, this is what"
type textarea "x"
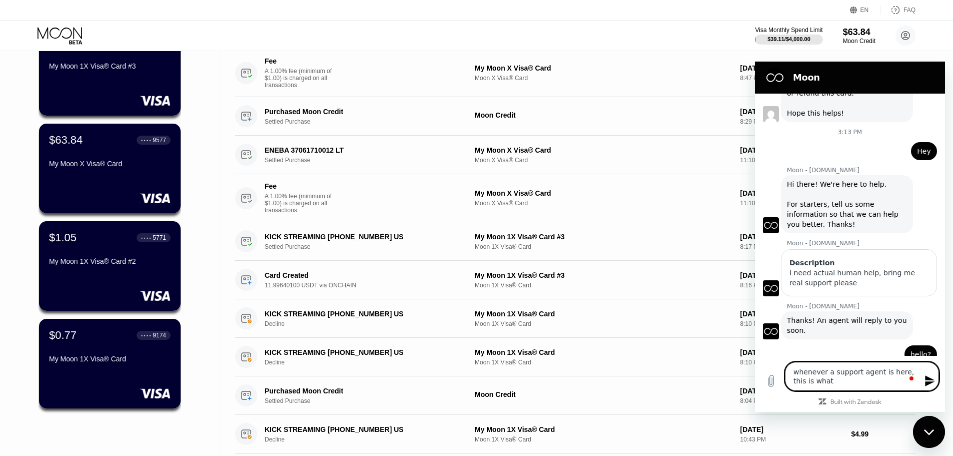
type textarea "whenever a support agent is here, this is what"
type textarea "x"
type textarea "whenever a support agent is here, this is what I"
type textarea "x"
type textarea "whenever a support agent is here, this is what I"
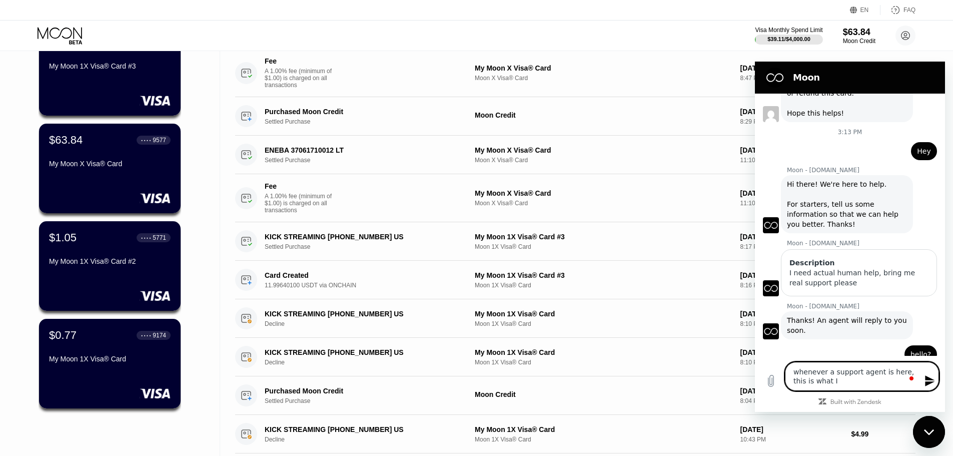
type textarea "x"
type textarea "whenever a support agent is here, this is what I n"
type textarea "x"
type textarea "whenever a support agent is here, this is what I ne"
type textarea "x"
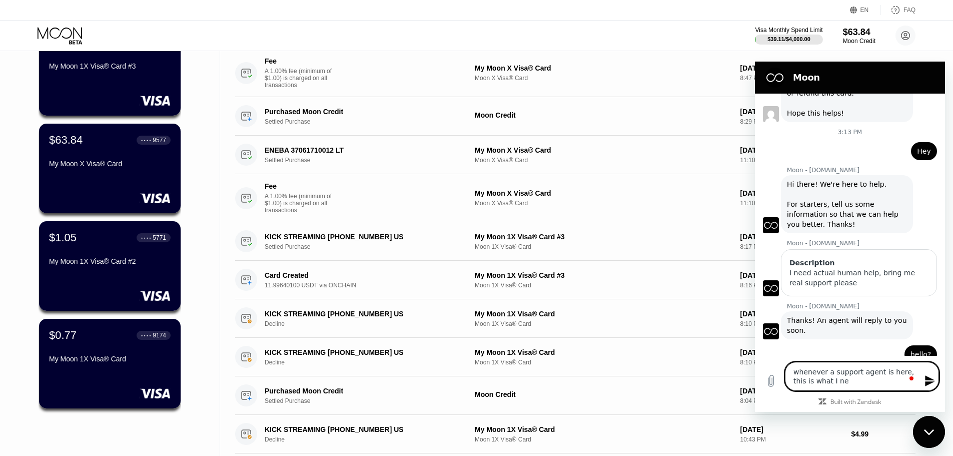
type textarea "whenever a support agent is here, this is what I nee"
type textarea "x"
type textarea "whenever a support agent is here, this is what I need"
type textarea "x"
type textarea "whenever a support agent is here, this is what I need:"
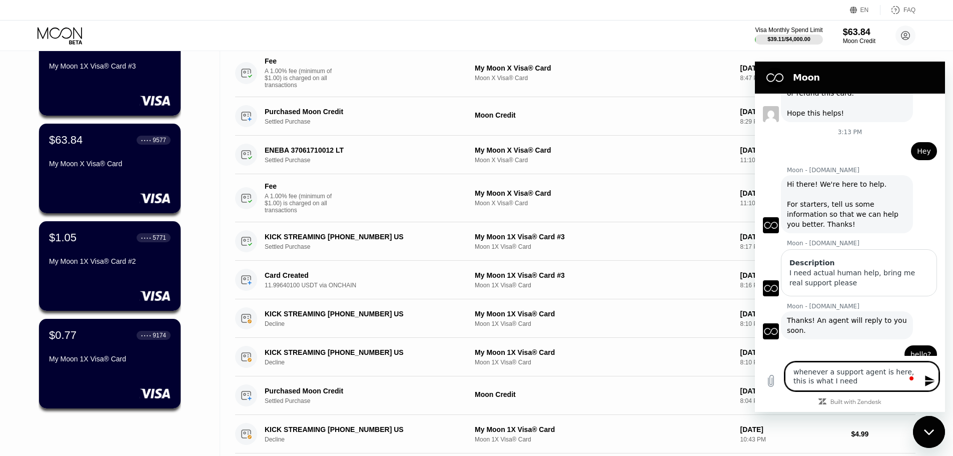
type textarea "x"
type textarea "whenever a support agent is here, this is what I need:"
type textarea "x"
type textarea "whenever a support agent is here, this is what I need:"
type textarea "x"
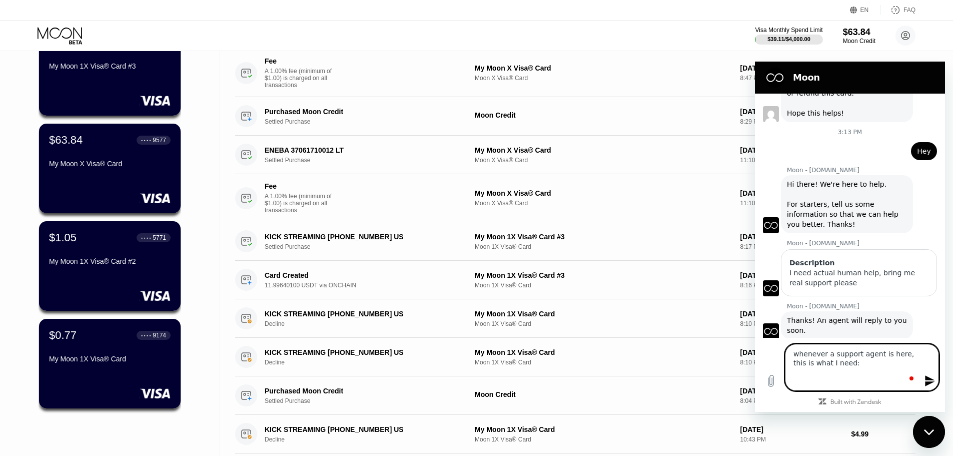
type textarea "whenever a support agent is here, this is what I need: w"
type textarea "x"
type textarea "whenever a support agent is here, this is what I need: wh"
type textarea "x"
type textarea "whenever a support agent is here, this is what I need: whe"
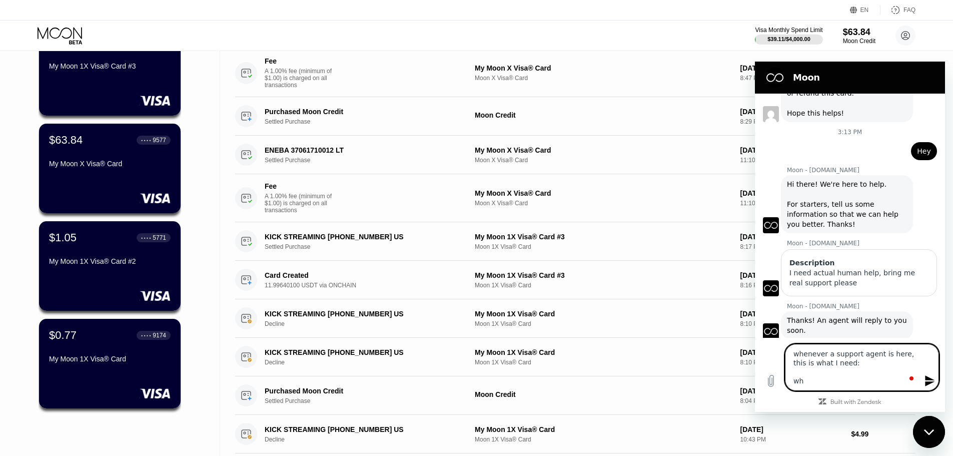
type textarea "x"
type textarea "whenever a support agent is here, this is what I need: when"
type textarea "x"
type textarea "whenever a support agent is here, this is what I need: when"
type textarea "x"
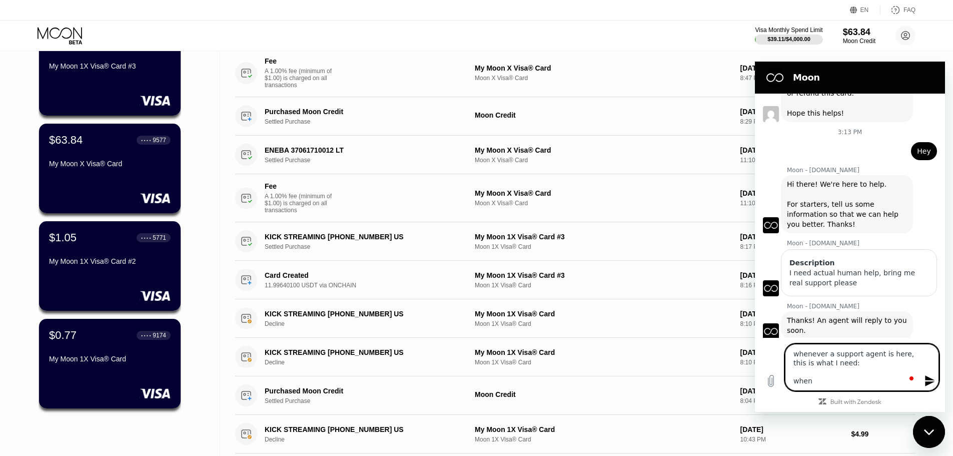
type textarea "whenever a support agent is here, this is what I need: when I"
type textarea "x"
type textarea "whenever a support agent is here, this is what I need: when I"
type textarea "x"
type textarea "whenever a support agent is here, this is what I need: when I f"
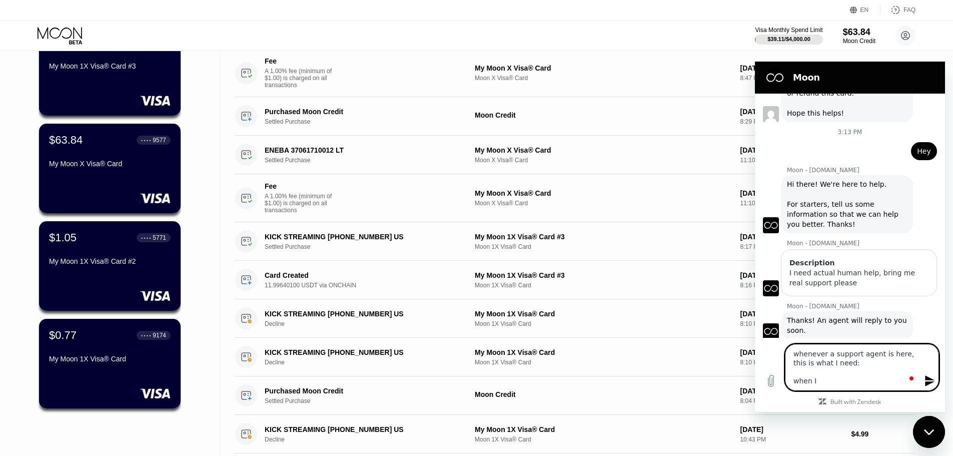
type textarea "x"
type textarea "whenever a support agent is here, this is what I need: when I fi"
type textarea "x"
type textarea "whenever a support agent is here, this is what I need: when I fir"
type textarea "x"
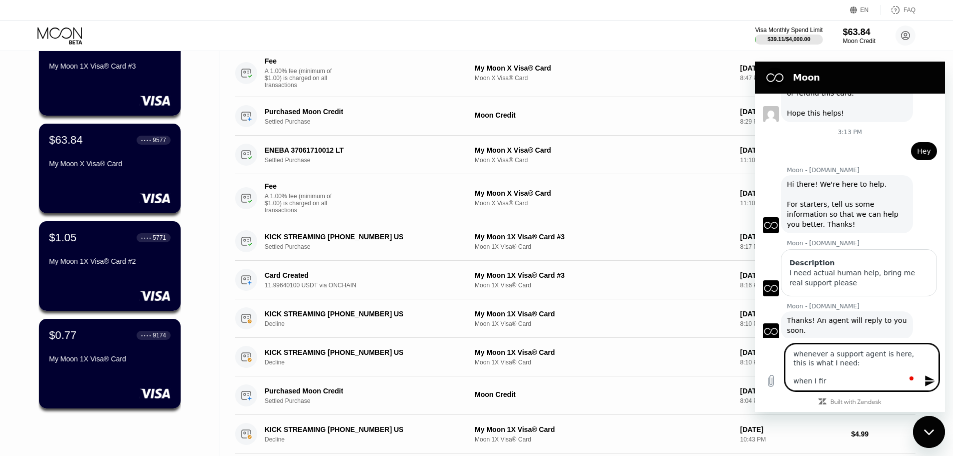
type textarea "whenever a support agent is here, this is what I need: when I firs"
type textarea "x"
type textarea "whenever a support agent is here, this is what I need: when I first"
type textarea "x"
type textarea "whenever a support agent is here, this is what I need: when I first"
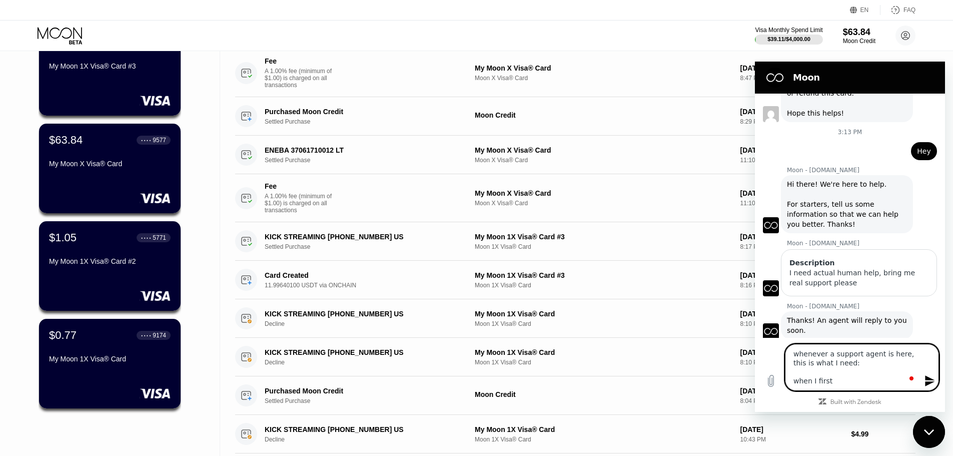
type textarea "x"
type textarea "whenever a support agent is here, this is what I need: when I first d"
type textarea "x"
type textarea "whenever a support agent is here, this is what I need: when I first di"
type textarea "x"
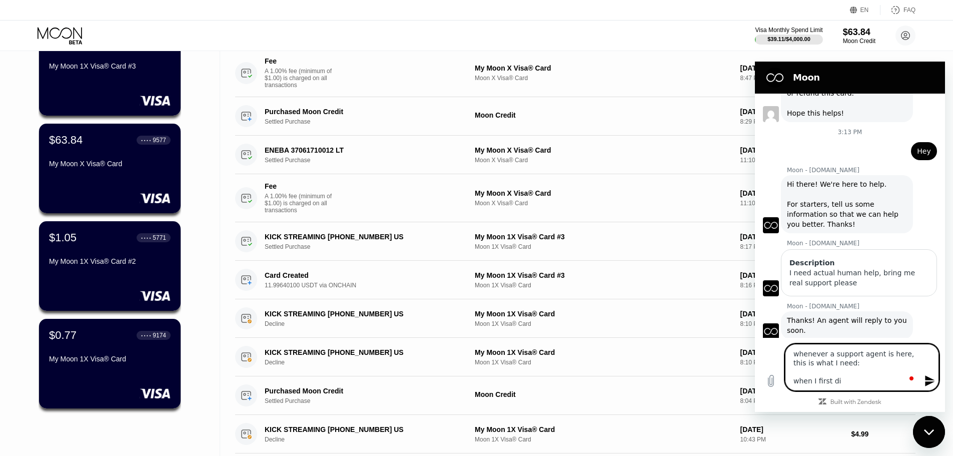
type textarea "whenever a support agent is here, this is what I need: when I first dis"
type textarea "x"
type textarea "whenever a support agent is here, this is what I need: when I first disc"
type textarea "x"
type textarea "whenever a support agent is here, this is what I need: when I first disco"
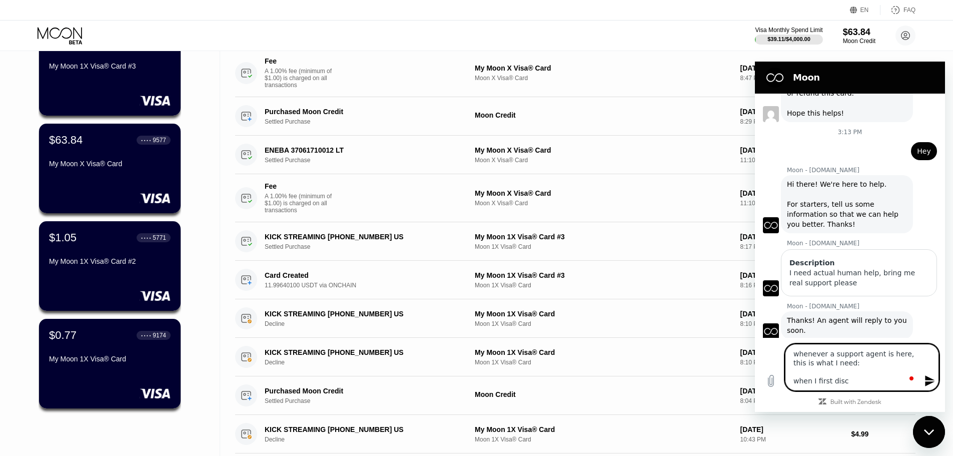
type textarea "x"
type textarea "whenever a support agent is here, this is what I need: when I first discov"
type textarea "x"
type textarea "whenever a support agent is here, this is what I need: when I first discove"
type textarea "x"
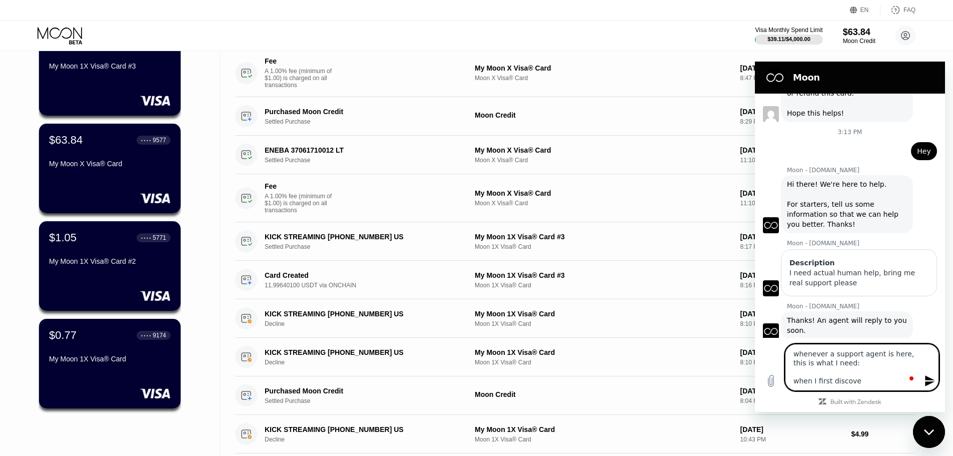
type textarea "whenever a support agent is here, this is what I need: when I first discover"
type textarea "x"
type textarea "whenever a support agent is here, this is what I need: when I first discovere"
type textarea "x"
type textarea "whenever a support agent is here, this is what I need: when I first discovered"
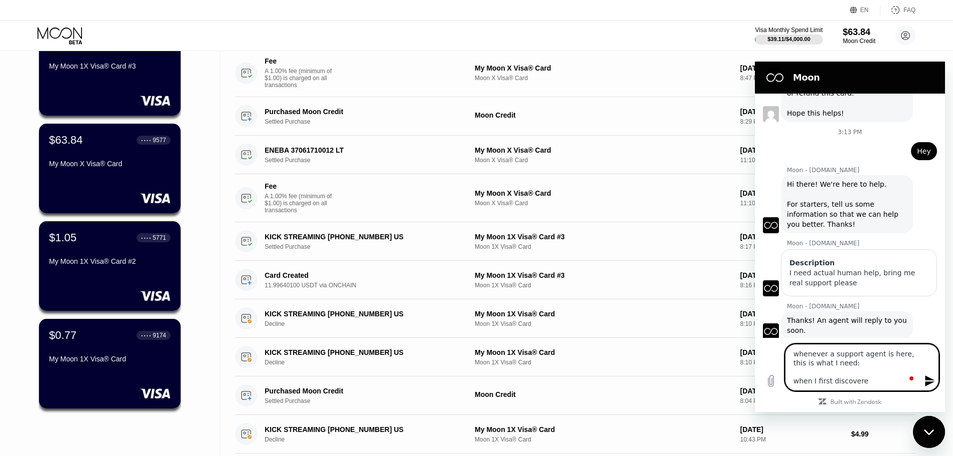
type textarea "x"
type textarea "whenever a support agent is here, this is what I need: when I first discovered"
type textarea "x"
type textarea "whenever a support agent is here, this is what I need: when I first discovered t"
type textarea "x"
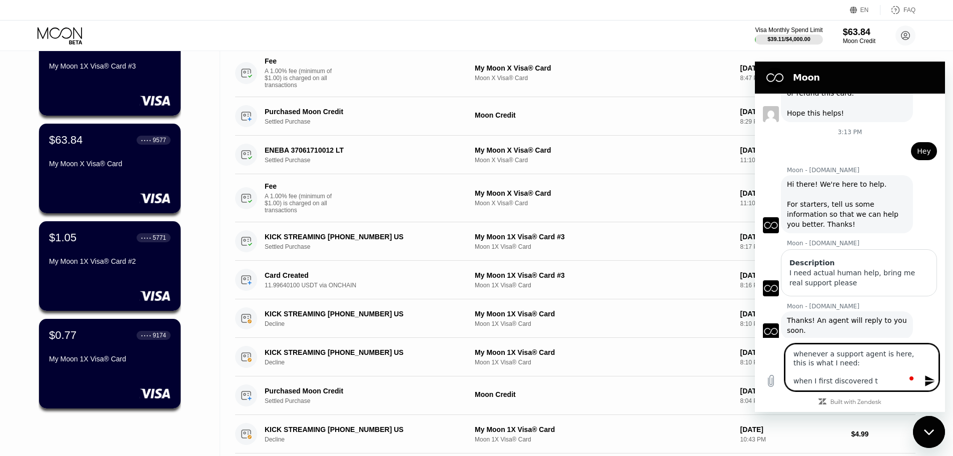
type textarea "whenever a support agent is here, this is what I need: when I first discovered …"
type textarea "x"
type textarea "whenever a support agent is here, this is what I need: when I first discovered …"
type textarea "x"
type textarea "whenever a support agent is here, this is what I need: when I first discovered …"
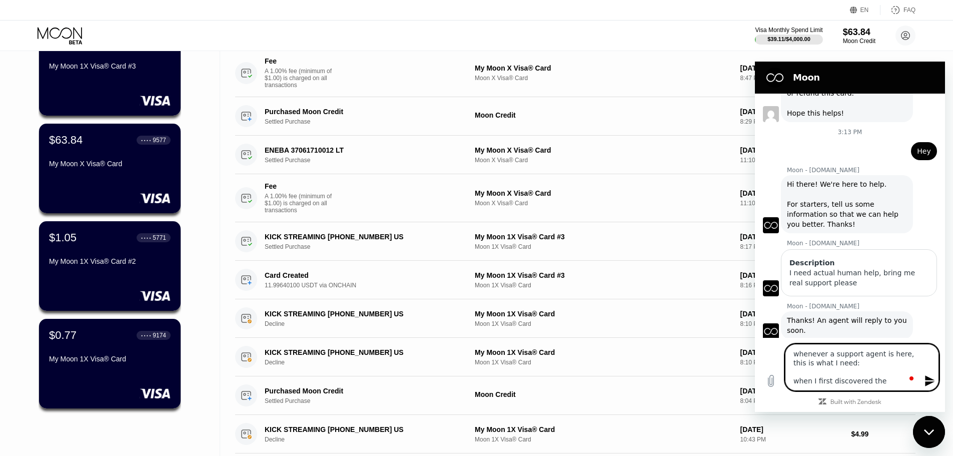
type textarea "x"
type textarea "whenever a support agent is here, this is what I need: when I first discovered …"
type textarea "x"
type textarea "whenever a support agent is here, this is what I need: when I first discovered …"
type textarea "x"
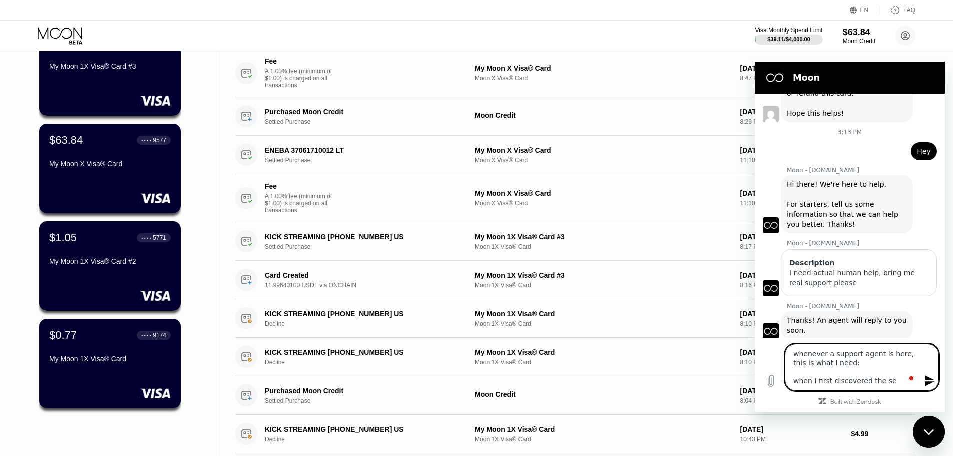
type textarea "whenever a support agent is here, this is what I need: when I first discovered …"
type textarea "x"
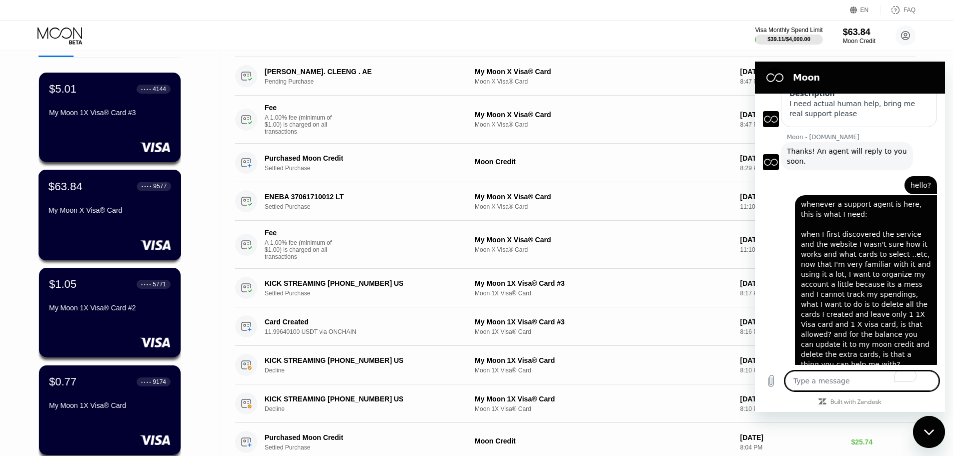
scroll to position [50, 0]
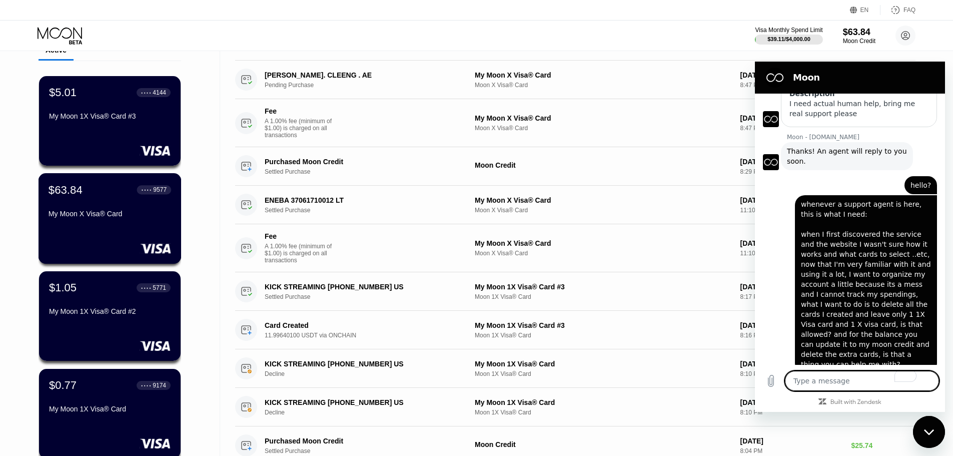
click at [117, 218] on div "My Moon X Visa® Card" at bounding box center [110, 214] width 123 height 8
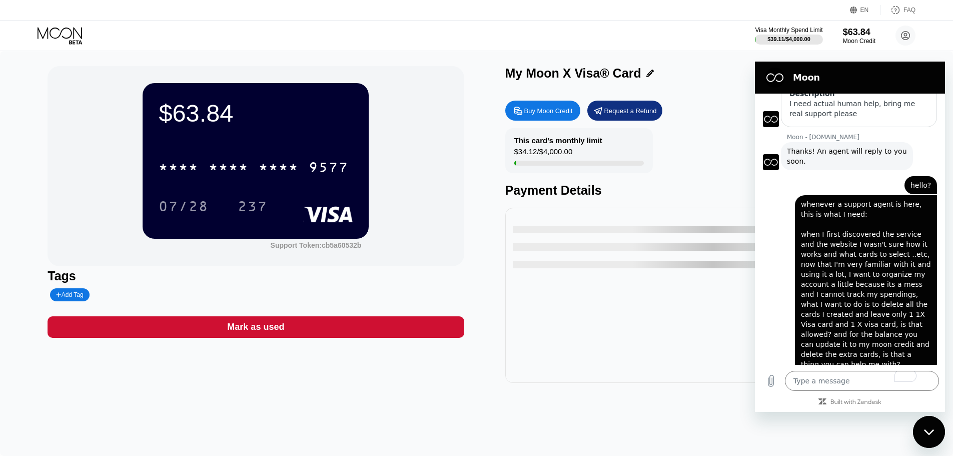
drag, startPoint x: 923, startPoint y: 426, endPoint x: 1811, endPoint y: 835, distance: 978.0
click at [923, 426] on div "Close messaging window" at bounding box center [929, 432] width 30 height 30
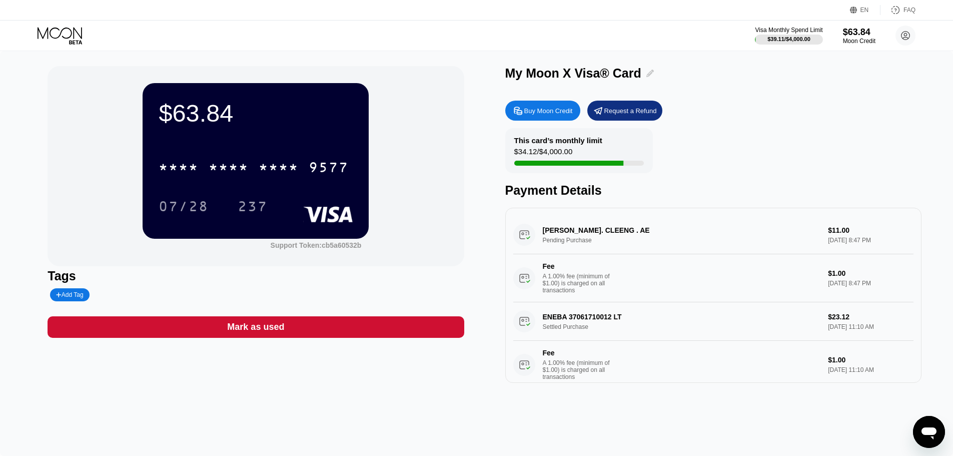
click at [647, 76] on icon at bounding box center [651, 74] width 8 height 8
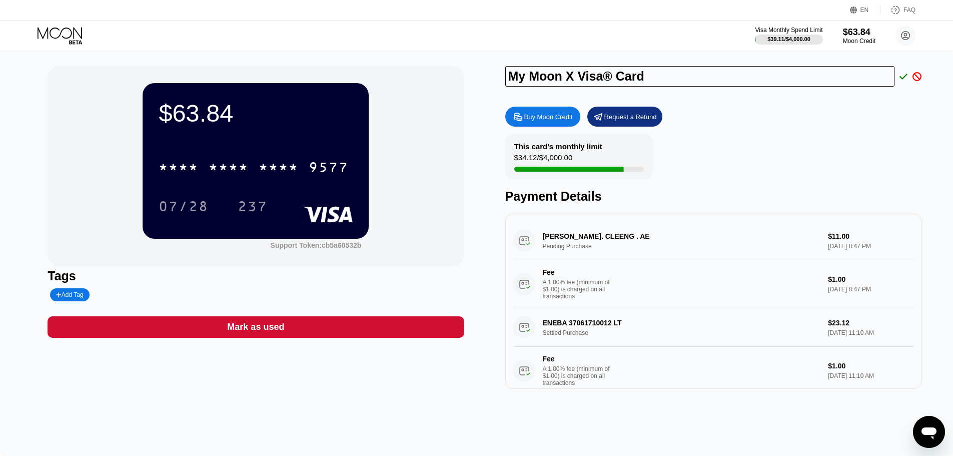
click at [574, 81] on input "My Moon X Visa® Card" at bounding box center [700, 76] width 390 height 21
click at [582, 81] on input "My Moon X Visa® Card" at bounding box center [700, 76] width 390 height 21
drag, startPoint x: 565, startPoint y: 81, endPoint x: 440, endPoint y: 82, distance: 124.6
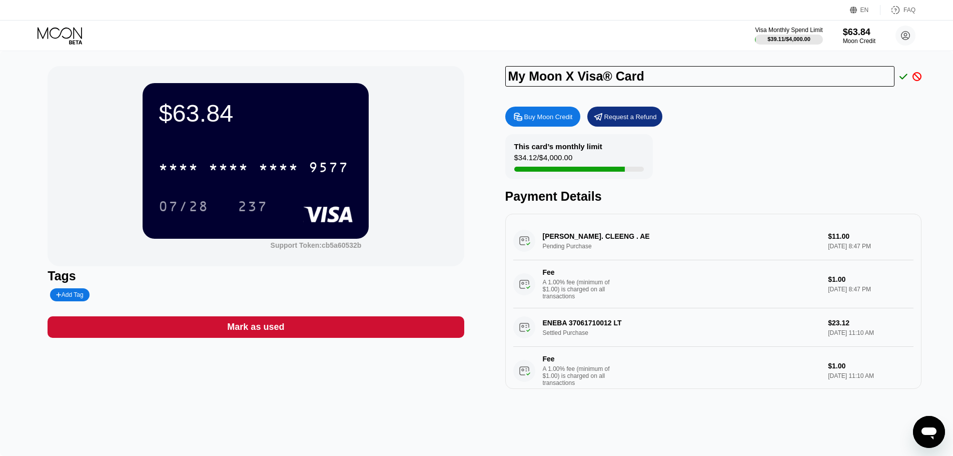
click at [440, 82] on div "$63.84 * * * * * * * * * * * * 9577 07/28 237 Support Token: cb5a60532b Tags Ad…" at bounding box center [477, 227] width 858 height 323
click at [666, 82] on input "MAIN - X Visa® Card" at bounding box center [700, 76] width 390 height 21
click at [651, 77] on input "MAIN - X Visa® Card" at bounding box center [700, 76] width 390 height 21
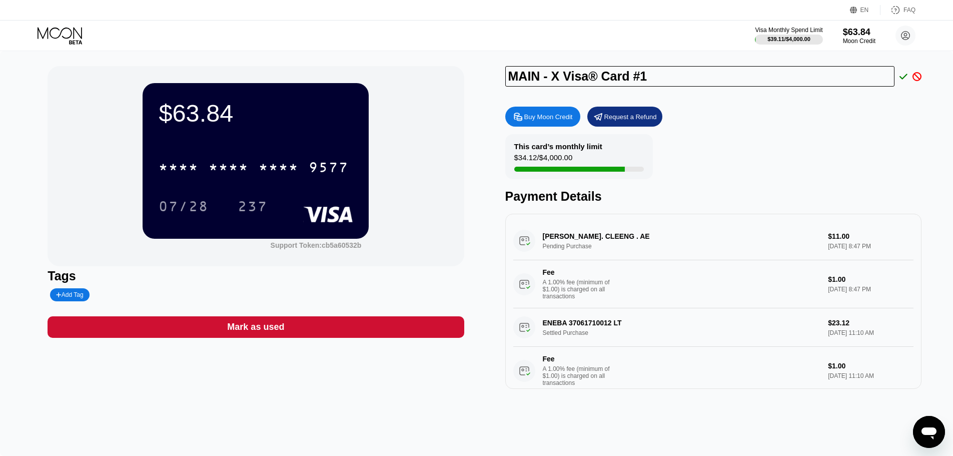
click at [902, 77] on icon at bounding box center [904, 76] width 8 height 9
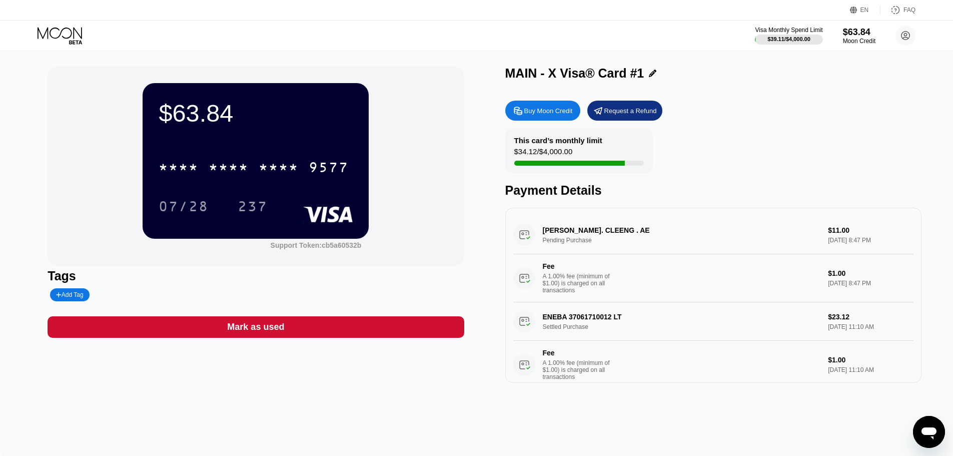
click at [69, 37] on icon at bounding box center [60, 33] width 45 height 12
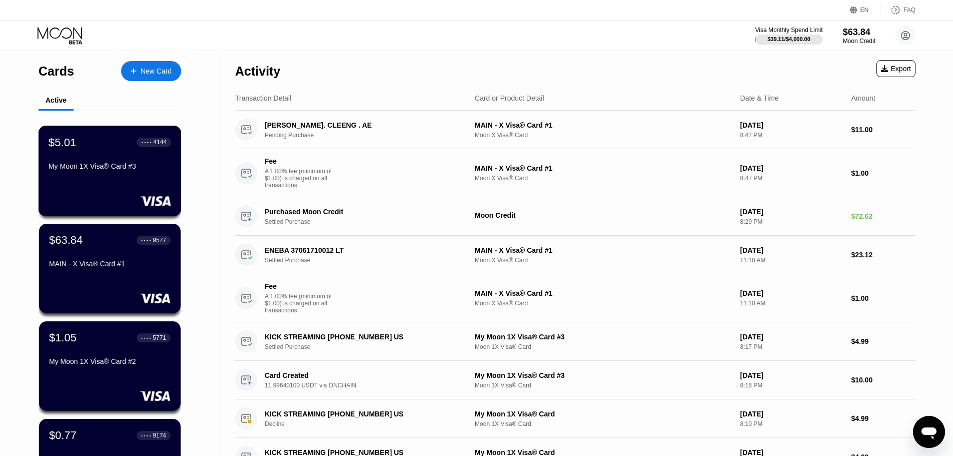
click at [110, 170] on div "My Moon 1X Visa® Card #3" at bounding box center [110, 166] width 123 height 8
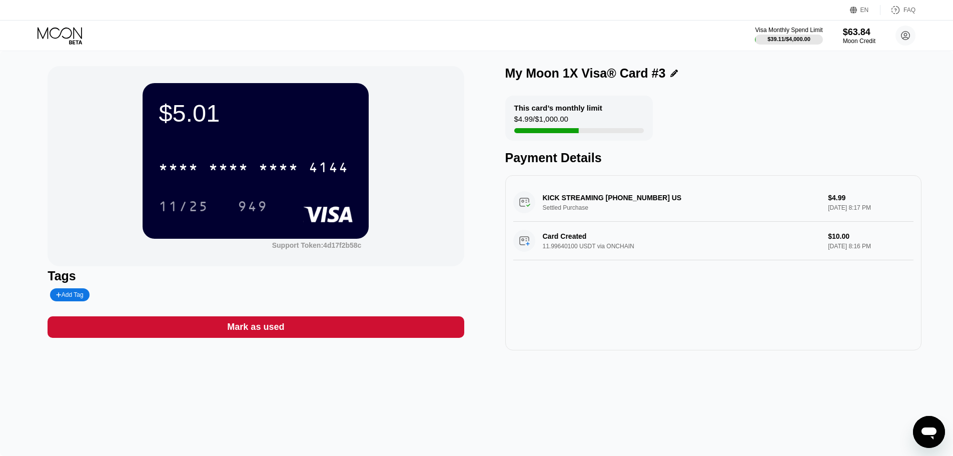
click at [35, 35] on div "Visa Monthly Spend Limit $39.11 / $4,000.00 $63.84 Moon Credit alae.bus@gmail.c…" at bounding box center [476, 36] width 953 height 30
click at [50, 35] on icon at bounding box center [60, 33] width 45 height 12
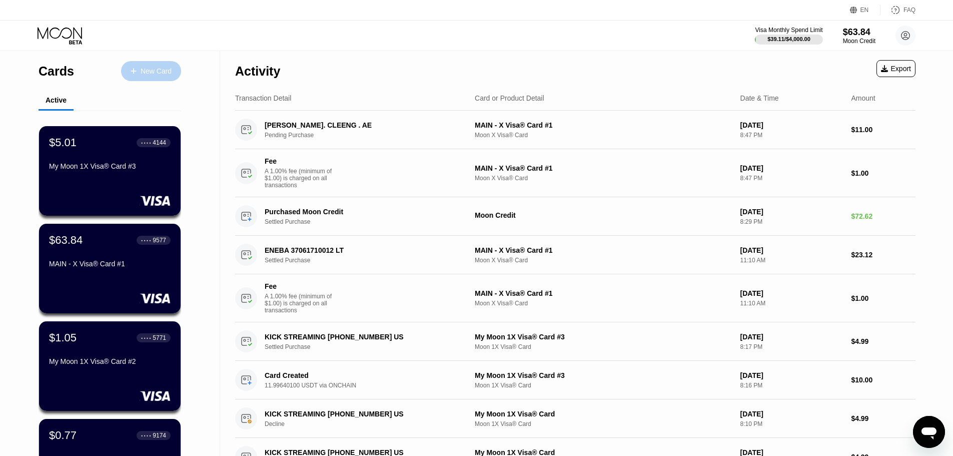
click at [159, 65] on div "New Card" at bounding box center [151, 71] width 60 height 20
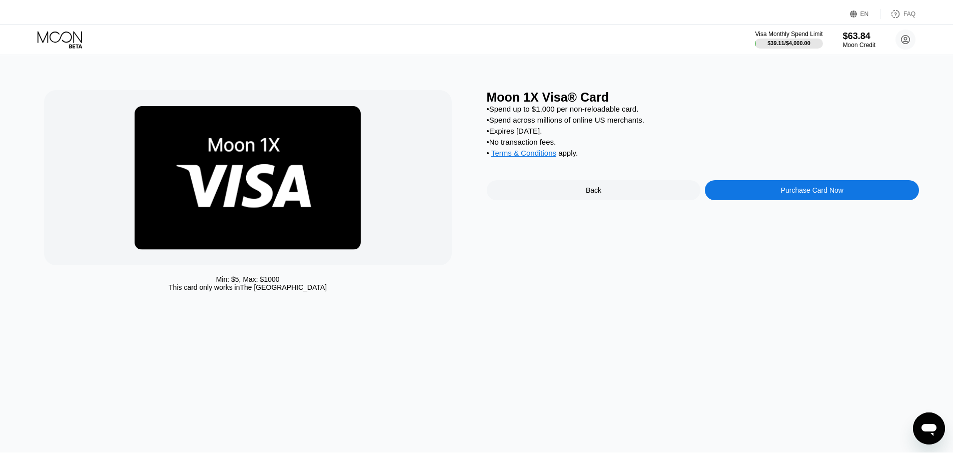
scroll to position [551, 0]
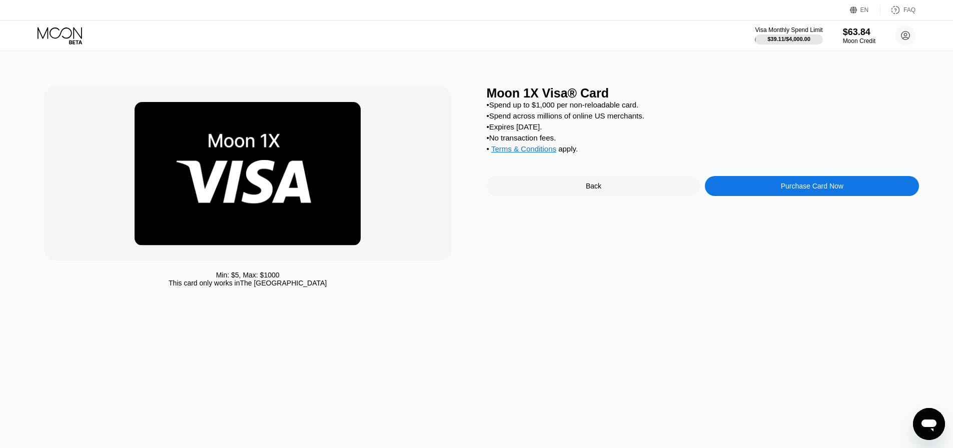
click at [647, 195] on div "Back" at bounding box center [594, 186] width 214 height 20
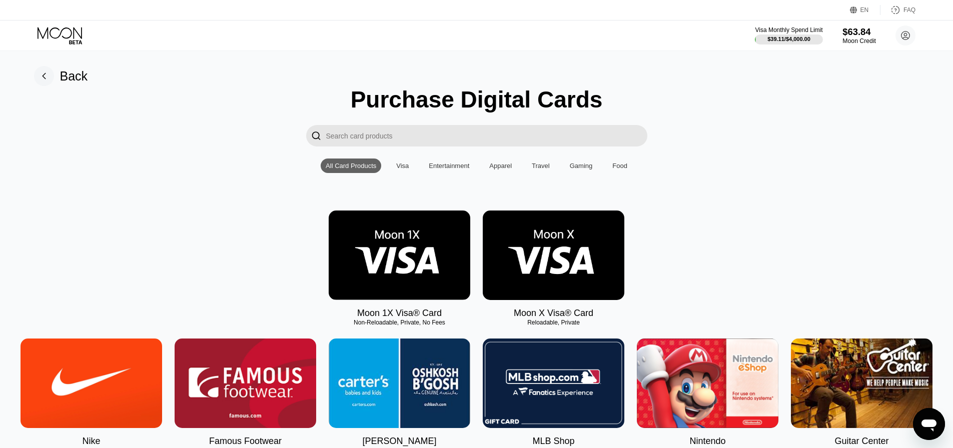
click at [864, 45] on div "Moon Credit" at bounding box center [860, 41] width 34 height 7
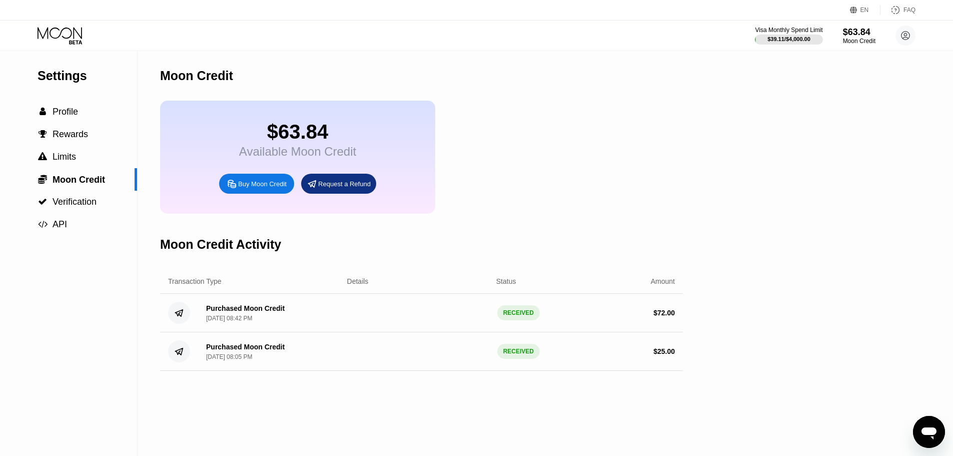
click at [67, 34] on icon at bounding box center [61, 36] width 47 height 18
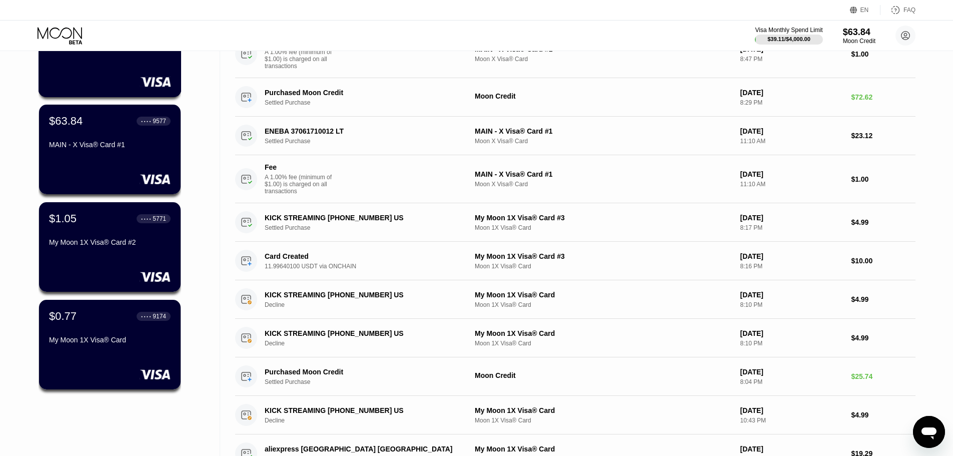
scroll to position [150, 0]
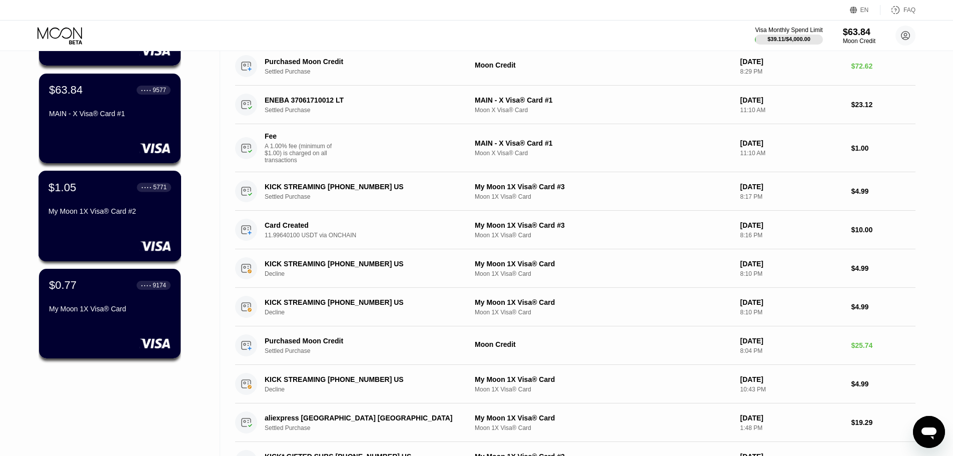
click at [172, 216] on div "$1.05 ● ● ● ● 5771 My Moon 1X Visa® Card #2" at bounding box center [110, 216] width 143 height 91
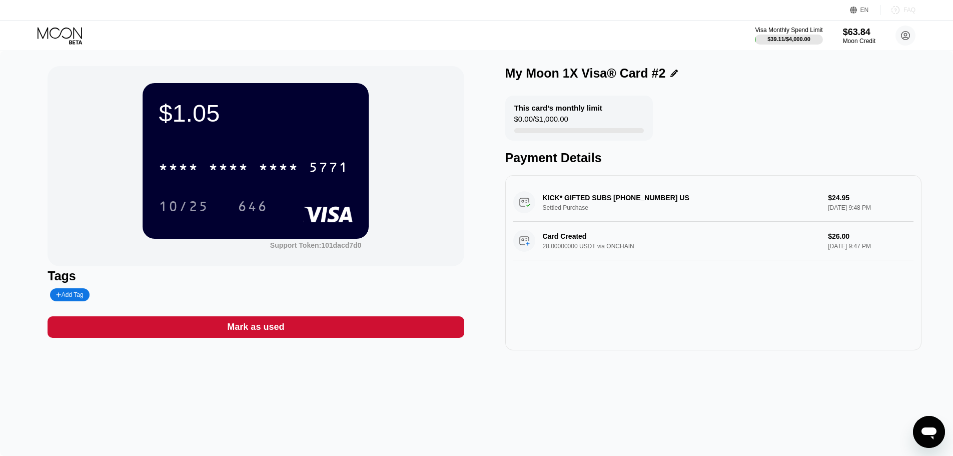
click at [909, 13] on div "FAQ" at bounding box center [910, 10] width 12 height 7
drag, startPoint x: 524, startPoint y: 110, endPoint x: 507, endPoint y: 103, distance: 18.7
click at [507, 103] on div "This card’s monthly limit $0.00 / $1,000.00" at bounding box center [579, 118] width 148 height 45
click at [547, 112] on div "This card’s monthly limit" at bounding box center [558, 108] width 88 height 9
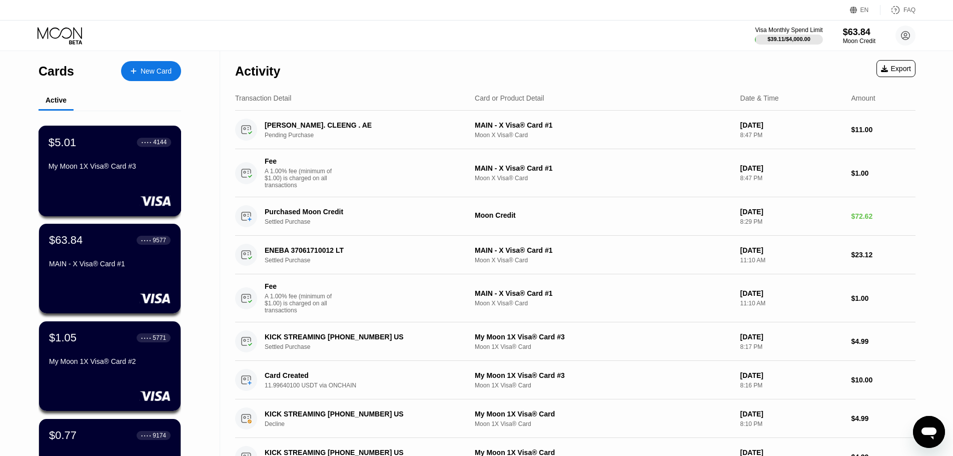
click at [163, 170] on div "My Moon 1X Visa® Card #3" at bounding box center [110, 166] width 123 height 8
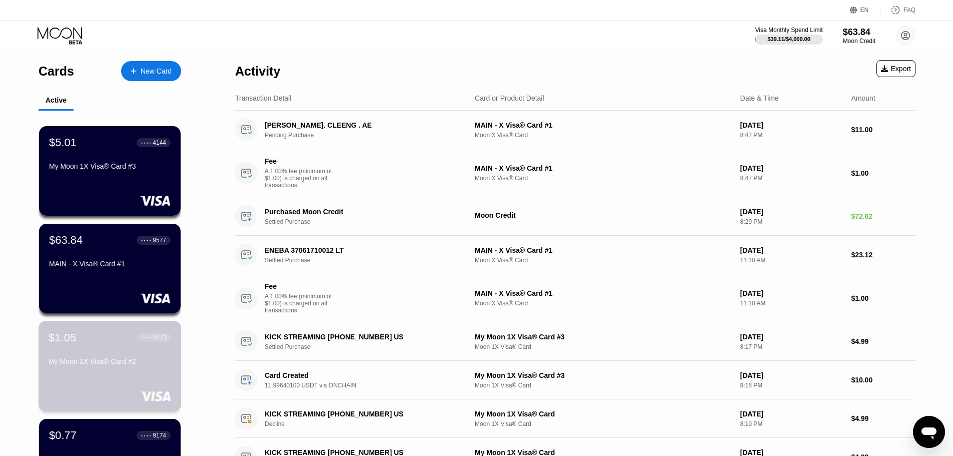
click at [132, 357] on div "$1.05 ● ● ● ● 5771 My Moon 1X Visa® Card #2" at bounding box center [110, 350] width 123 height 39
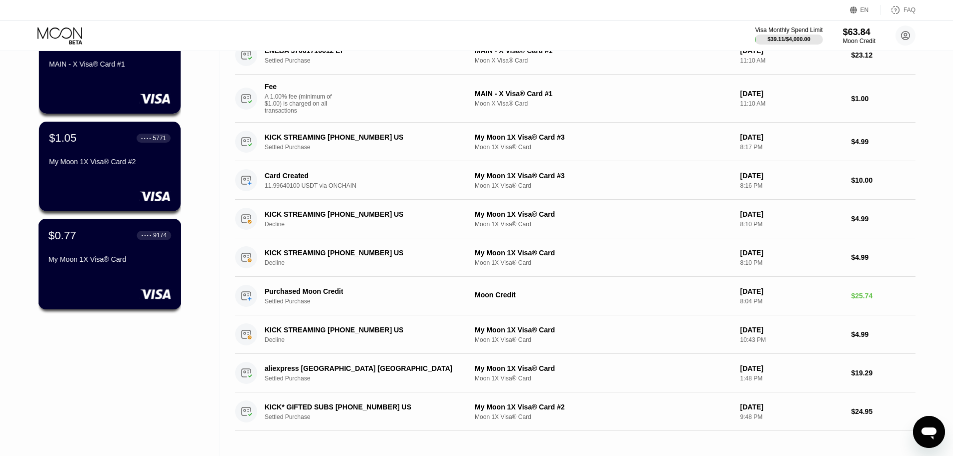
scroll to position [200, 0]
click at [126, 274] on div "$0.77 ● ● ● ● 9174 My Moon 1X Visa® Card" at bounding box center [110, 263] width 143 height 91
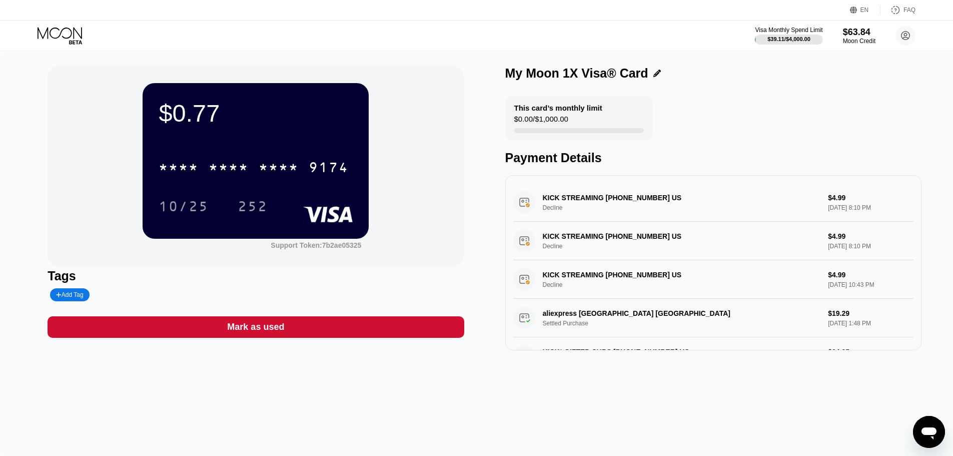
click at [59, 34] on icon at bounding box center [61, 36] width 47 height 18
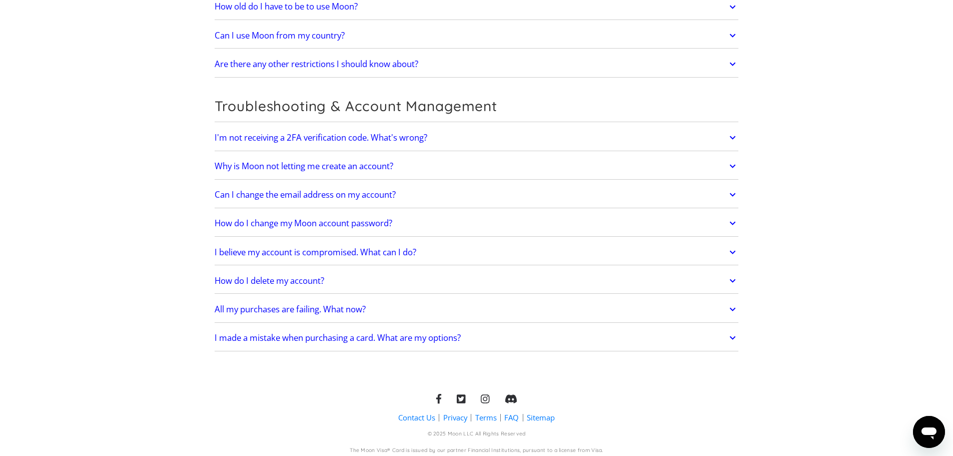
scroll to position [2081, 0]
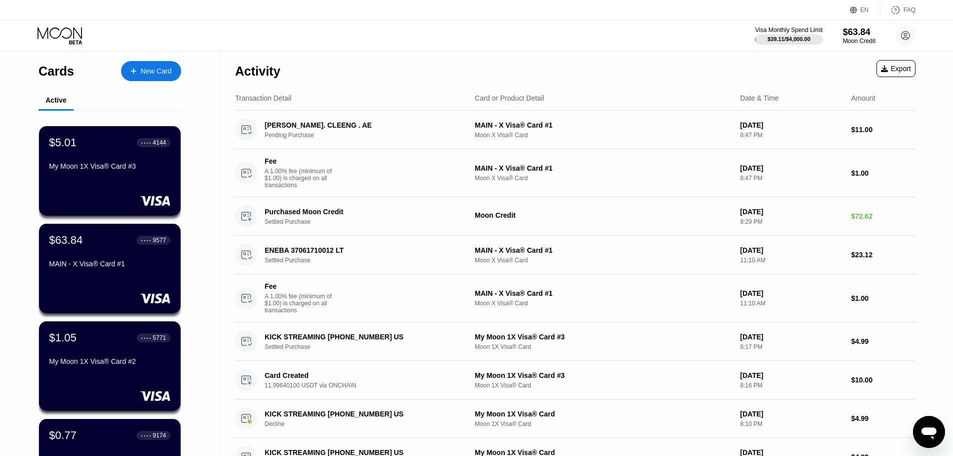
scroll to position [551, 0]
